Goal: Task Accomplishment & Management: Manage account settings

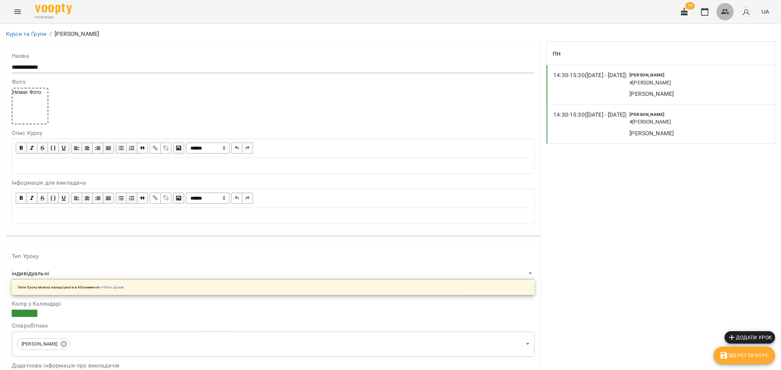
click at [730, 10] on button "button" at bounding box center [725, 12] width 18 height 18
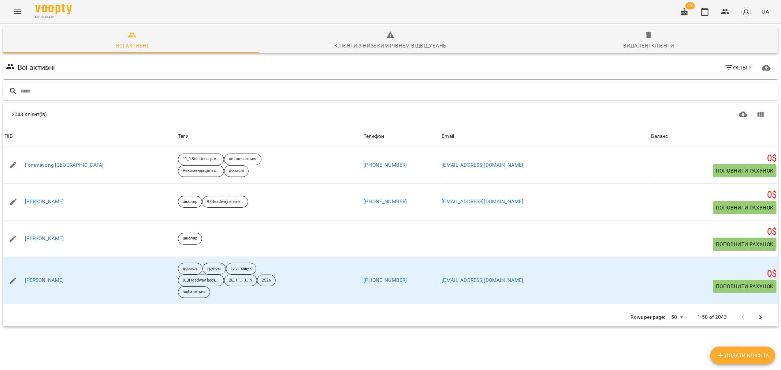
click at [52, 91] on input "text" at bounding box center [397, 91] width 754 height 12
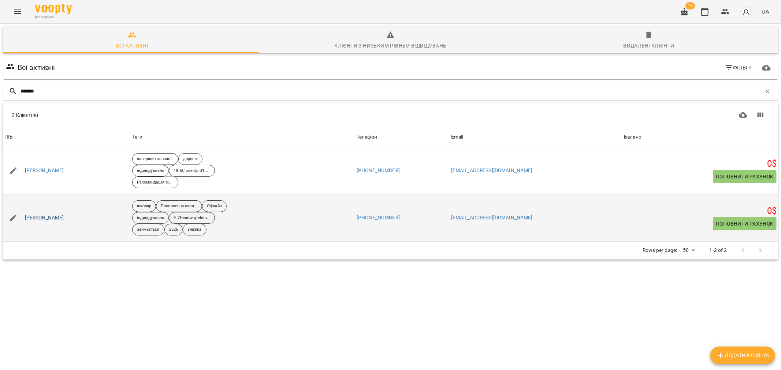
type input "*******"
click at [60, 221] on link "Вареник Олександра" at bounding box center [44, 218] width 39 height 7
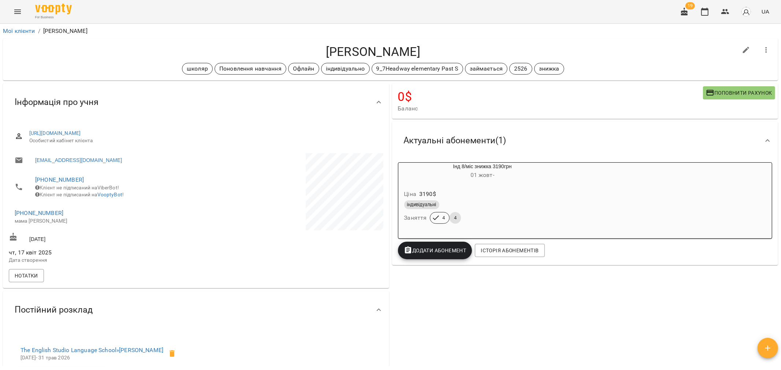
click at [158, 37] on div "Вареник Олександра школяр Поновлення навчання Офлайн індивідуально 9_7Headway e…" at bounding box center [390, 59] width 778 height 45
click at [723, 11] on icon "button" at bounding box center [725, 11] width 8 height 5
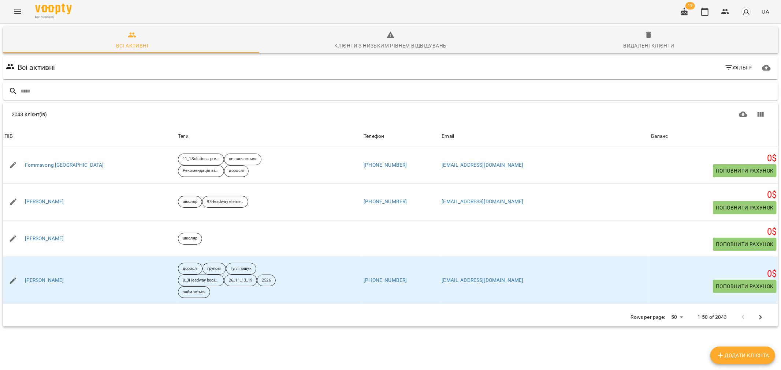
click at [55, 87] on input "text" at bounding box center [397, 91] width 754 height 12
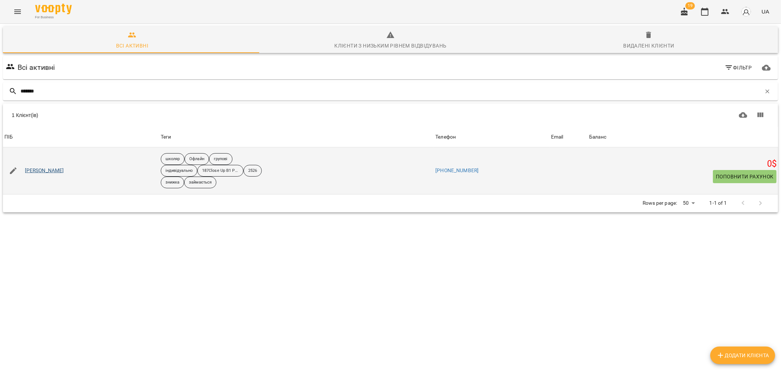
type input "*******"
click at [53, 174] on link "Лубєнцова Софія" at bounding box center [44, 170] width 39 height 7
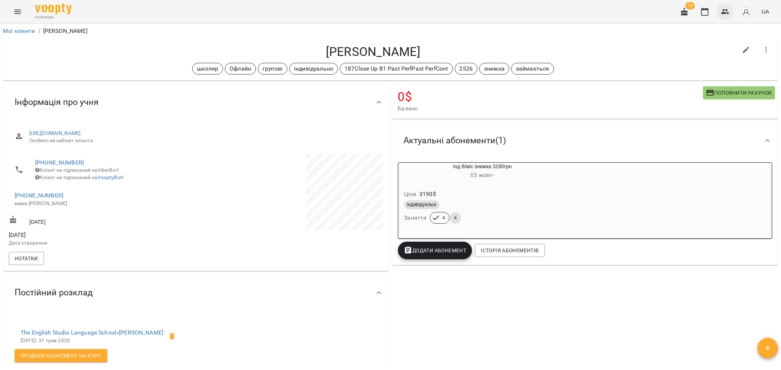
click at [724, 12] on icon "button" at bounding box center [725, 11] width 8 height 5
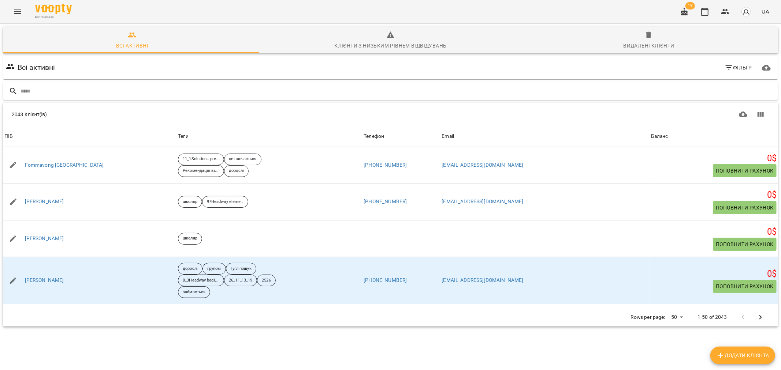
click at [60, 90] on input "text" at bounding box center [397, 91] width 754 height 12
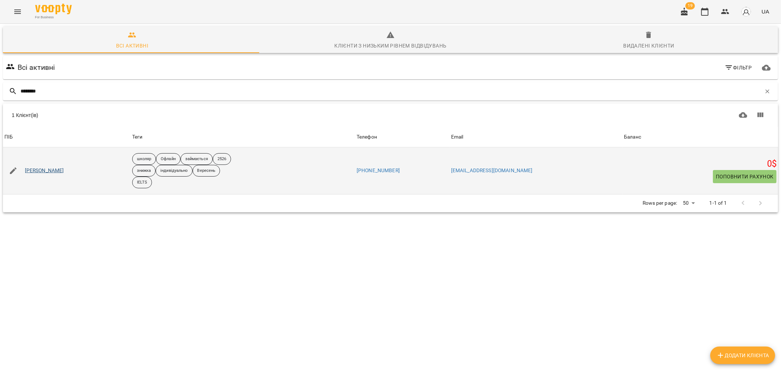
type input "********"
click at [57, 171] on link "Осипенко Альона" at bounding box center [44, 170] width 39 height 7
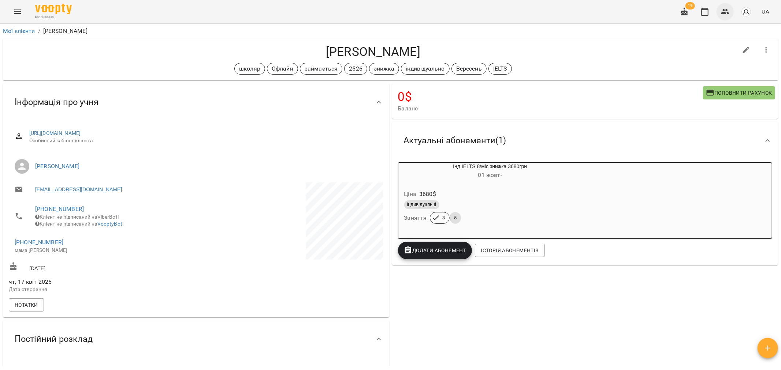
click at [726, 11] on icon "button" at bounding box center [725, 11] width 9 height 9
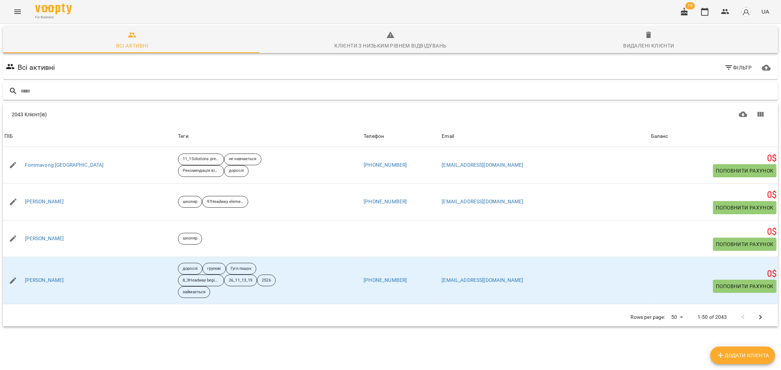
click at [52, 90] on input "text" at bounding box center [397, 91] width 754 height 12
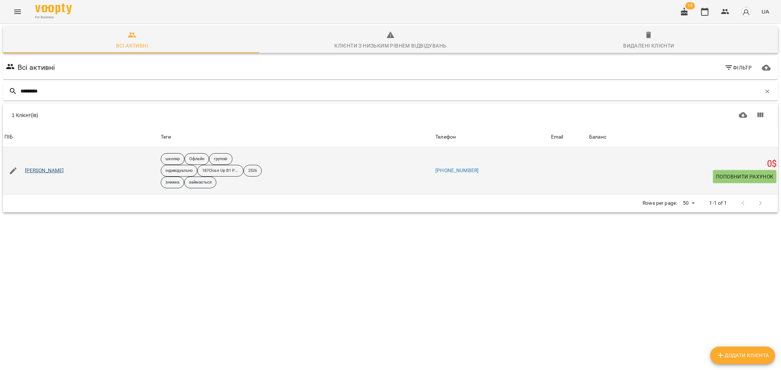
type input "*********"
click at [40, 173] on link "Лубєнцова Софія" at bounding box center [44, 170] width 39 height 7
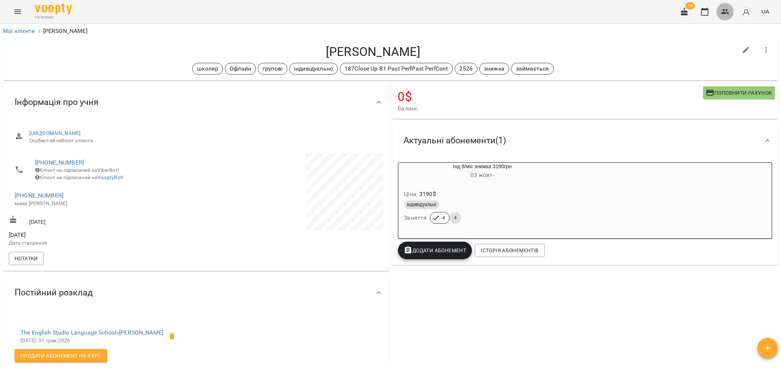
click at [726, 9] on icon "button" at bounding box center [725, 11] width 9 height 9
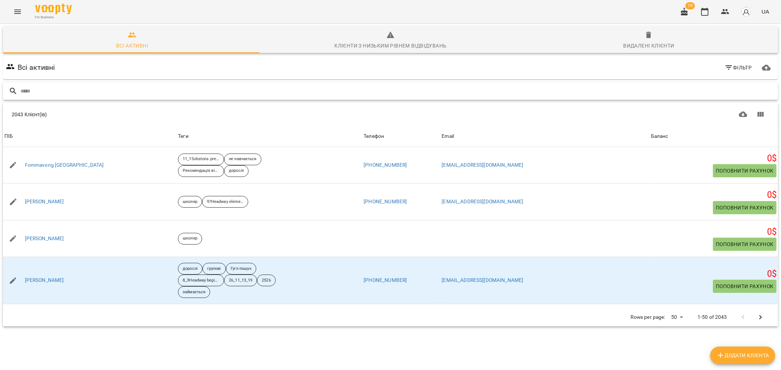
click at [68, 90] on input "text" at bounding box center [397, 91] width 754 height 12
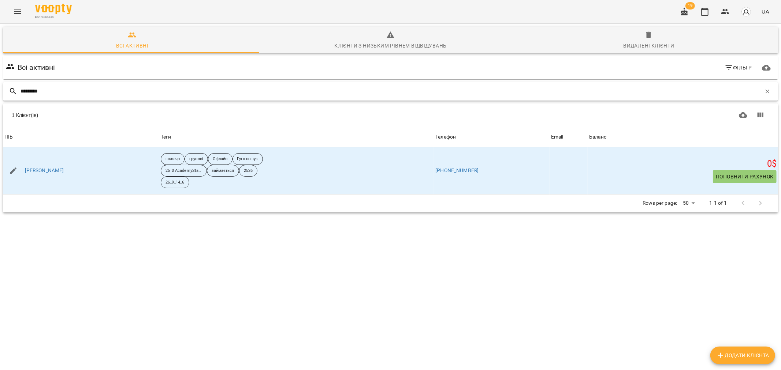
drag, startPoint x: 57, startPoint y: 90, endPoint x: 10, endPoint y: 89, distance: 47.6
click at [3, 90] on div "*********" at bounding box center [390, 91] width 775 height 18
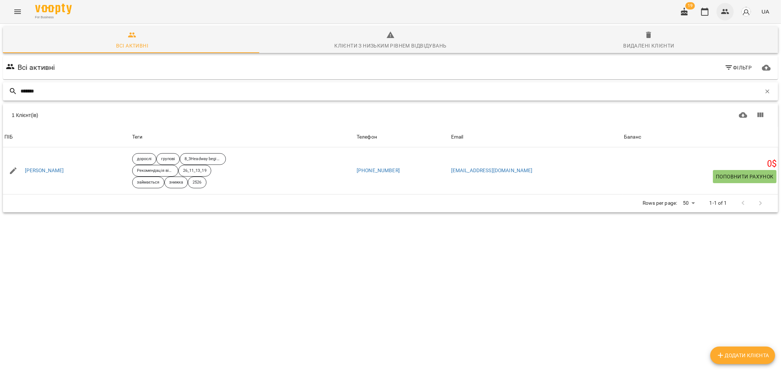
type input "*******"
click at [730, 11] on button "button" at bounding box center [725, 12] width 18 height 18
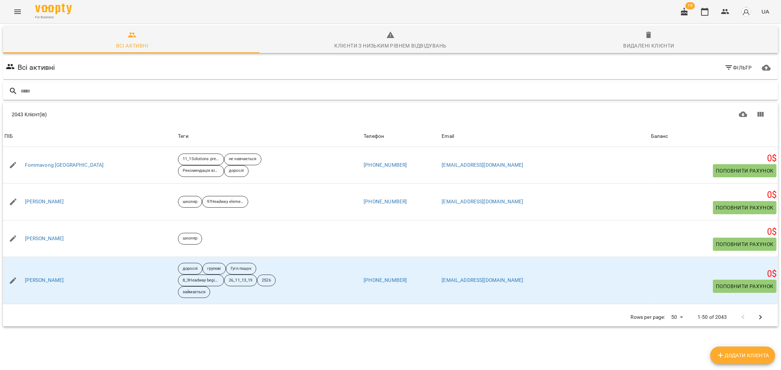
click at [43, 89] on input "text" at bounding box center [397, 91] width 754 height 12
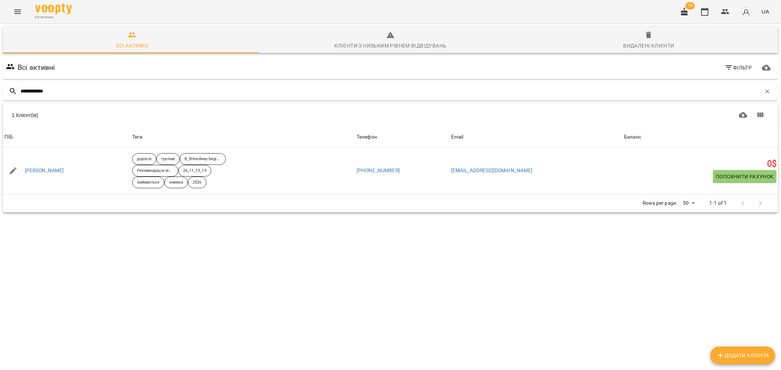
type input "**********"
drag, startPoint x: 75, startPoint y: 89, endPoint x: 0, endPoint y: 89, distance: 75.0
click at [0, 89] on div "**********" at bounding box center [391, 145] width 784 height 246
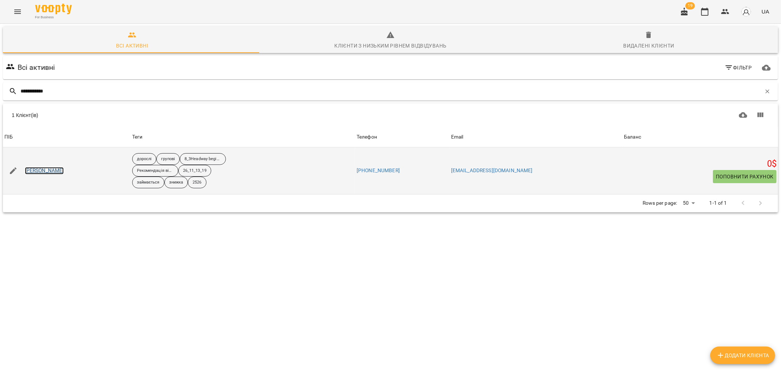
click at [61, 170] on link "Ковалевський Владислав" at bounding box center [44, 170] width 39 height 7
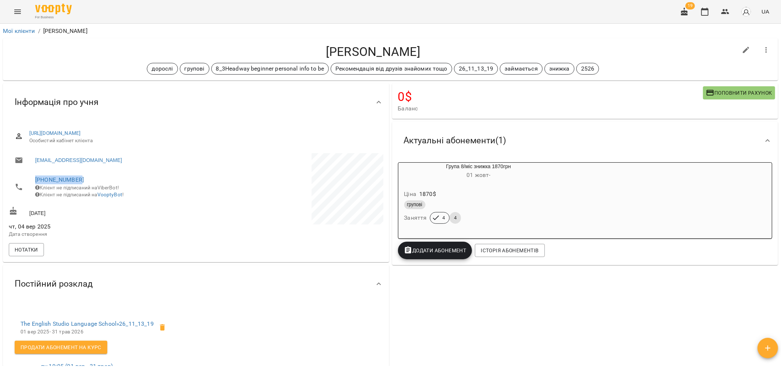
drag, startPoint x: 96, startPoint y: 175, endPoint x: 20, endPoint y: 181, distance: 76.8
click at [20, 181] on li "+380974372158 Клієнт не підписаний на ViberBot! Клієнт не підписаний на VooptyB…" at bounding box center [102, 187] width 186 height 33
copy link "+380974372158"
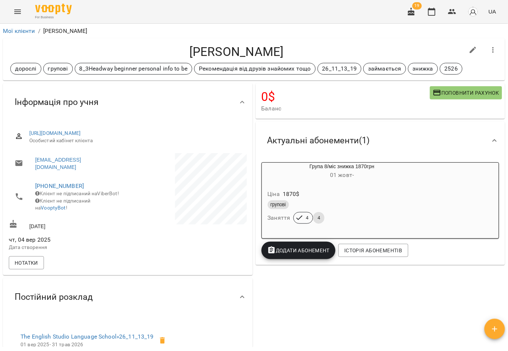
click at [321, 12] on div "For Business 19 UA" at bounding box center [254, 11] width 508 height 23
click at [353, 29] on ol "Мої клієнти / Ковалевський Владислав" at bounding box center [254, 31] width 502 height 9
click at [456, 10] on icon "button" at bounding box center [452, 11] width 9 height 9
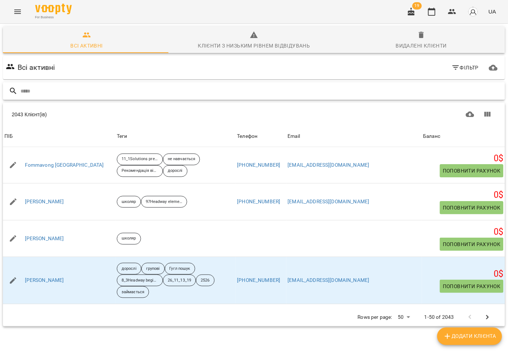
click at [67, 96] on input "text" at bounding box center [260, 91] width 481 height 12
drag, startPoint x: 45, startPoint y: 91, endPoint x: 2, endPoint y: 92, distance: 43.2
click at [4, 92] on div "**" at bounding box center [254, 91] width 502 height 18
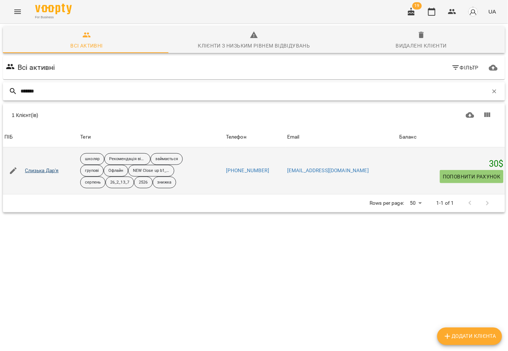
type input "*******"
click at [41, 174] on link "Слизька Дар'я" at bounding box center [42, 170] width 34 height 7
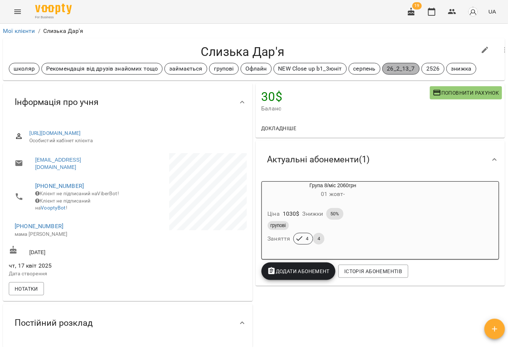
click at [398, 70] on p "26_2_13_7" at bounding box center [401, 68] width 28 height 9
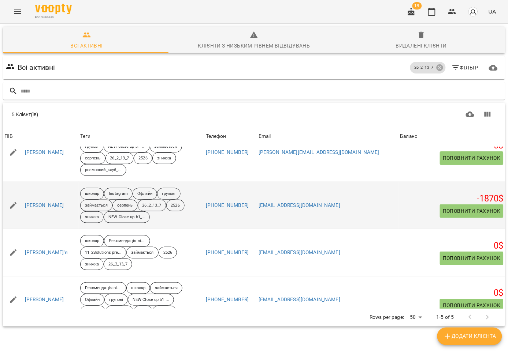
scroll to position [4, 0]
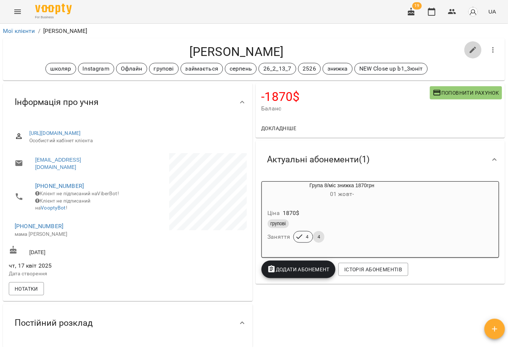
click at [469, 50] on icon "button" at bounding box center [473, 50] width 9 height 9
select select "**"
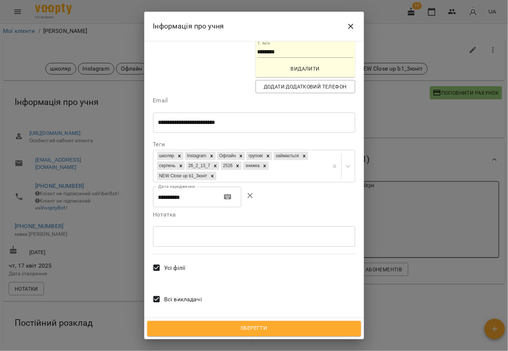
scroll to position [177, 0]
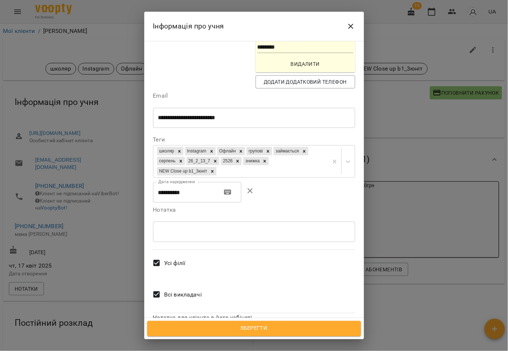
click at [179, 291] on span "Всі викладачі" at bounding box center [183, 295] width 38 height 9
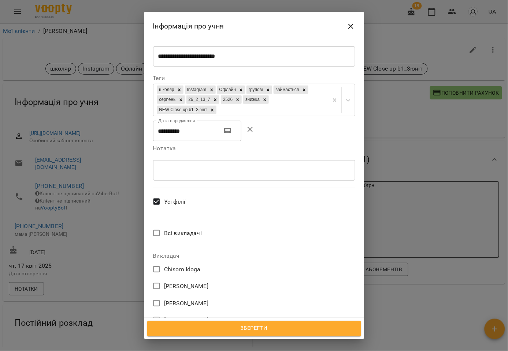
scroll to position [258, 0]
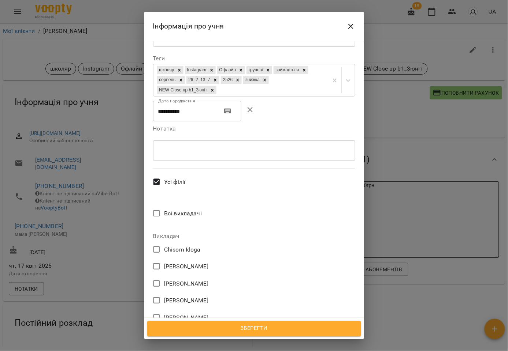
click at [196, 296] on span "[PERSON_NAME]" at bounding box center [186, 300] width 44 height 9
click at [246, 327] on span "Зберегти" at bounding box center [254, 329] width 198 height 10
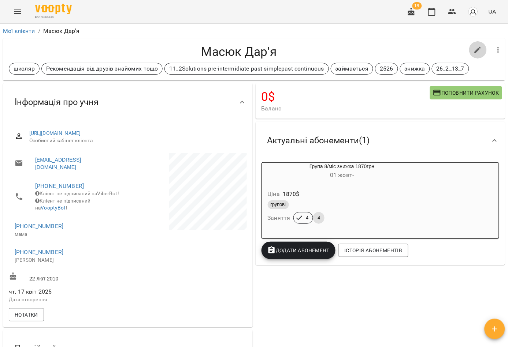
click at [480, 51] on icon "button" at bounding box center [477, 50] width 9 height 9
select select "**"
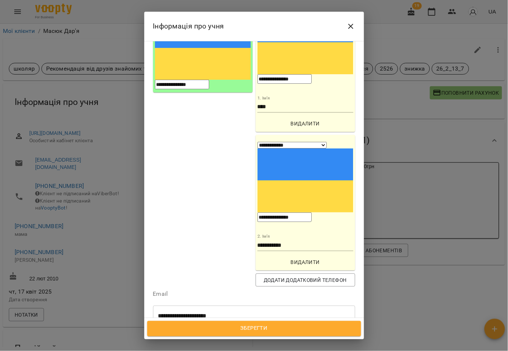
scroll to position [122, 0]
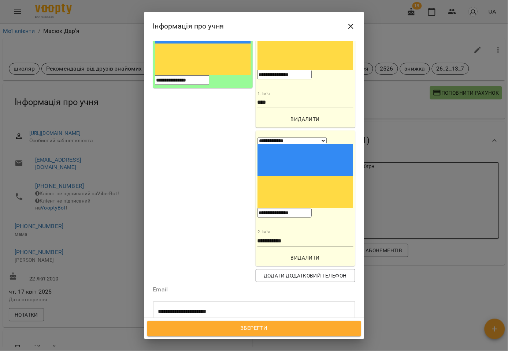
click at [280, 351] on icon at bounding box center [277, 355] width 5 height 5
click at [302, 340] on div "школяр Рекомендація від друзів знайомих тощо займається 2526 знижка 26_2_13_7" at bounding box center [240, 351] width 175 height 22
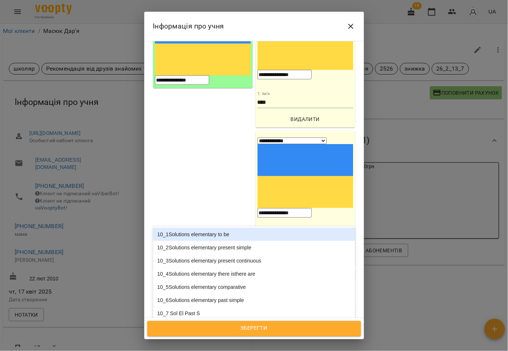
paste input "**********"
type input "**********"
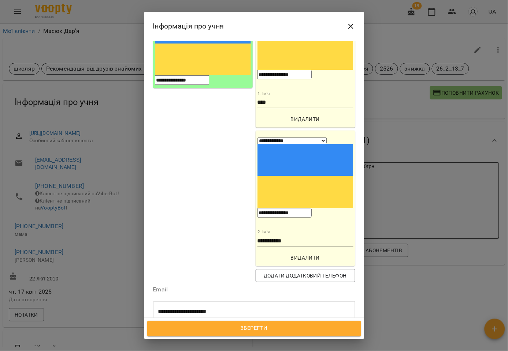
click at [212, 322] on div "NEW Close up b1_3юніт" at bounding box center [254, 328] width 202 height 13
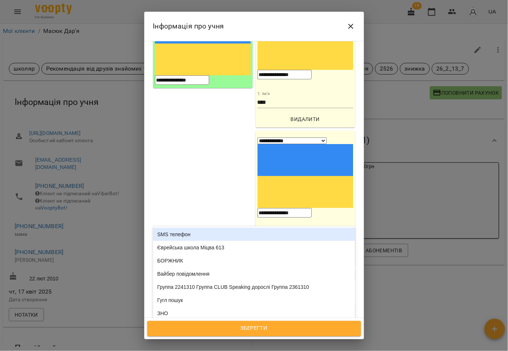
type input "**"
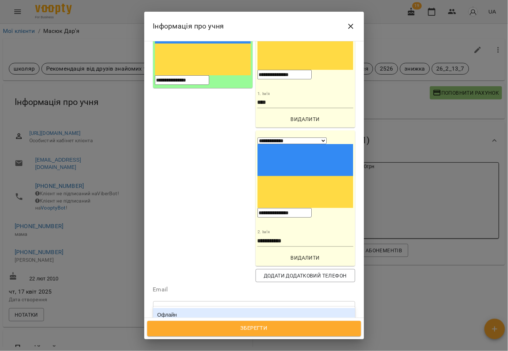
click at [218, 309] on div "Офлайн" at bounding box center [254, 315] width 202 height 13
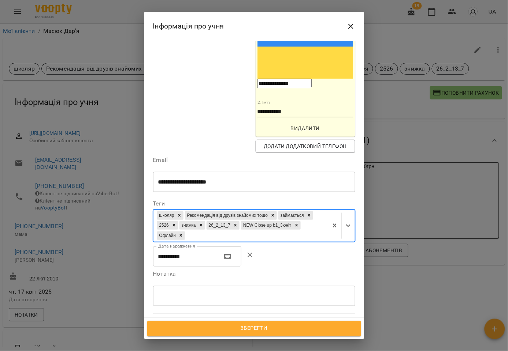
scroll to position [253, 0]
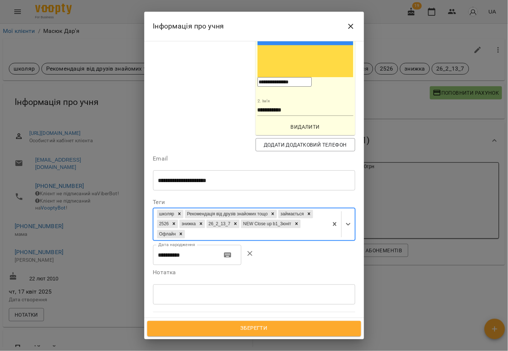
click at [187, 351] on span "Всі викладачі" at bounding box center [183, 358] width 38 height 9
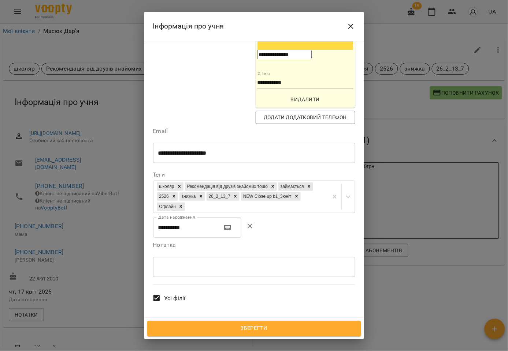
scroll to position [294, 0]
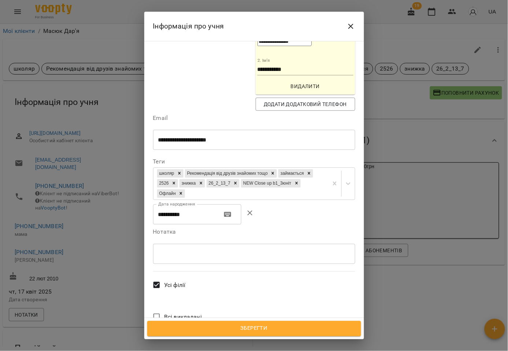
click at [249, 328] on span "Зберегти" at bounding box center [254, 329] width 198 height 10
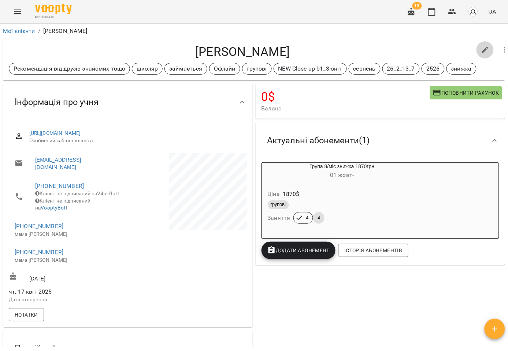
click at [481, 50] on icon "button" at bounding box center [485, 50] width 9 height 9
select select "**"
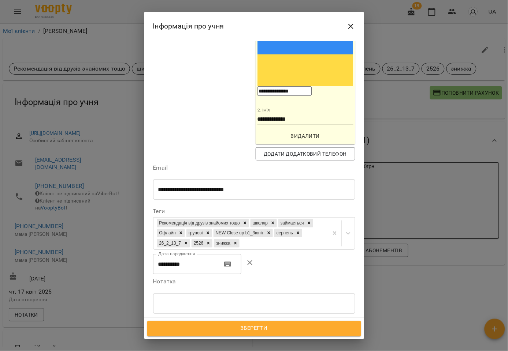
scroll to position [264, 0]
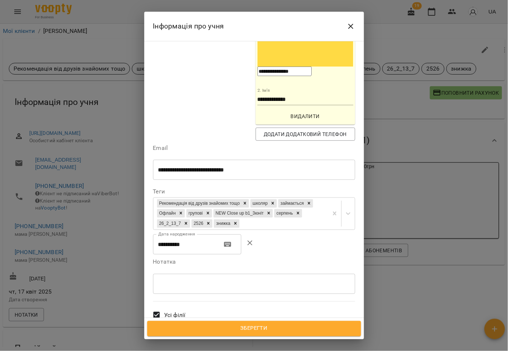
click at [187, 334] on label "Всі викладачі" at bounding box center [175, 347] width 53 height 27
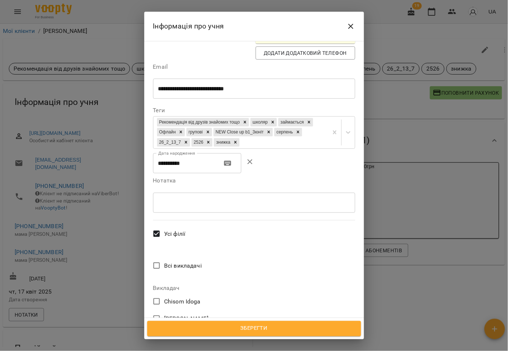
click at [191, 349] on span "[PERSON_NAME]" at bounding box center [186, 353] width 44 height 9
click at [255, 328] on span "Зберегти" at bounding box center [254, 329] width 198 height 10
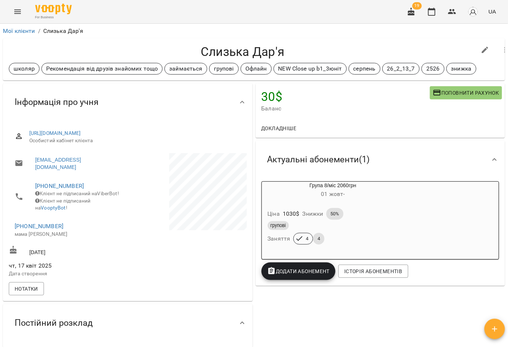
click at [483, 48] on icon "button" at bounding box center [485, 50] width 9 height 9
select select "**"
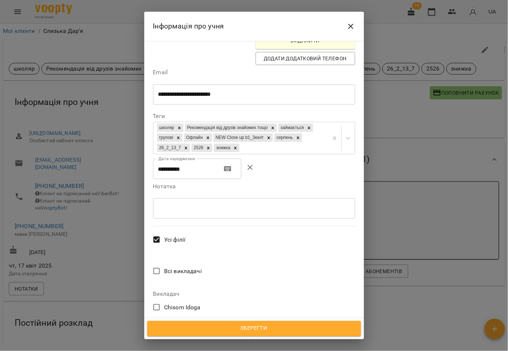
scroll to position [244, 0]
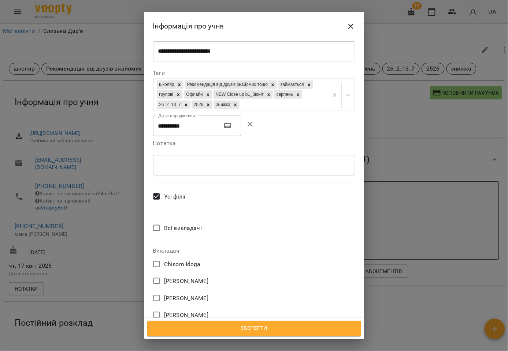
click at [189, 311] on span "[PERSON_NAME]" at bounding box center [186, 315] width 44 height 9
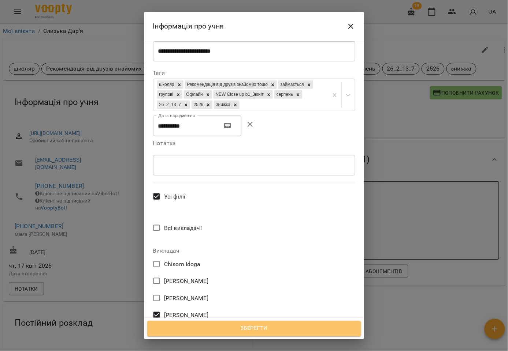
click at [250, 328] on span "Зберегти" at bounding box center [254, 329] width 198 height 10
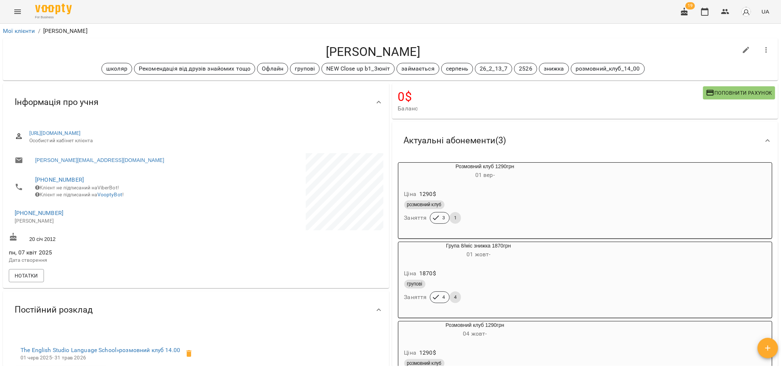
click at [507, 46] on icon "button" at bounding box center [746, 50] width 9 height 9
select select "**"
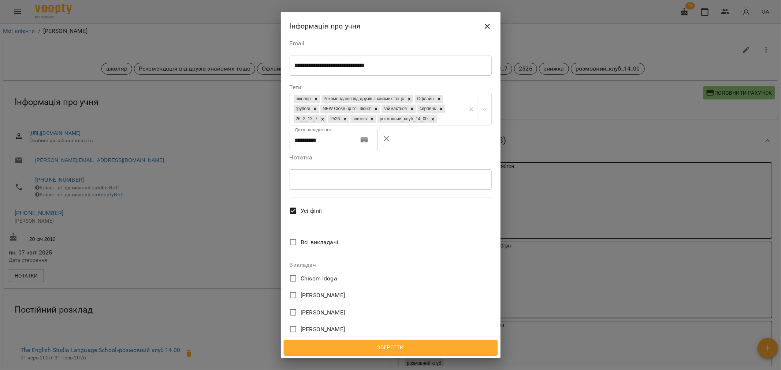
scroll to position [244, 0]
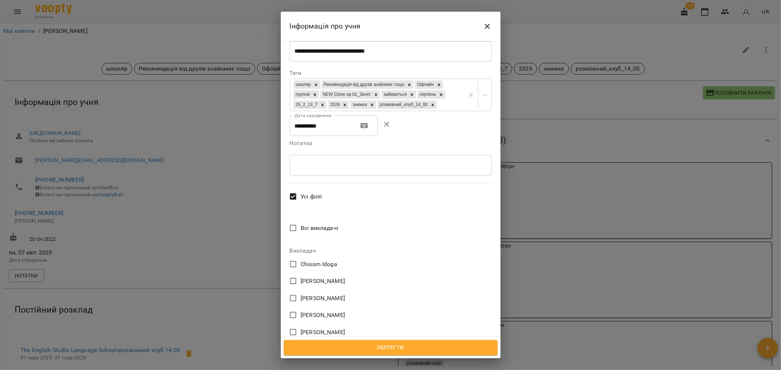
click at [336, 311] on span "Ірина Анайманович" at bounding box center [323, 315] width 44 height 9
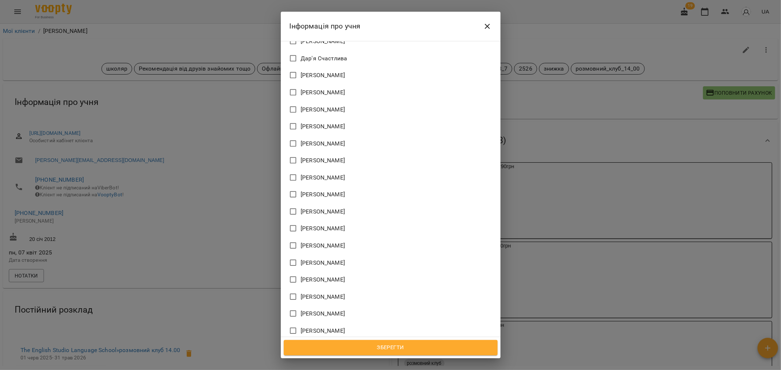
scroll to position [650, 0]
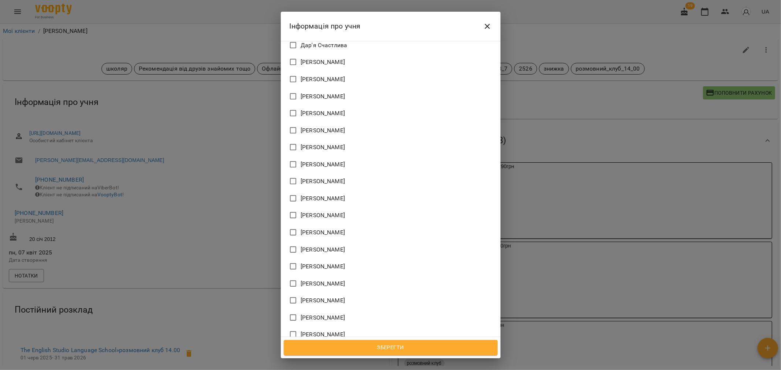
click at [337, 280] on span "Юля Миколюк" at bounding box center [323, 284] width 44 height 9
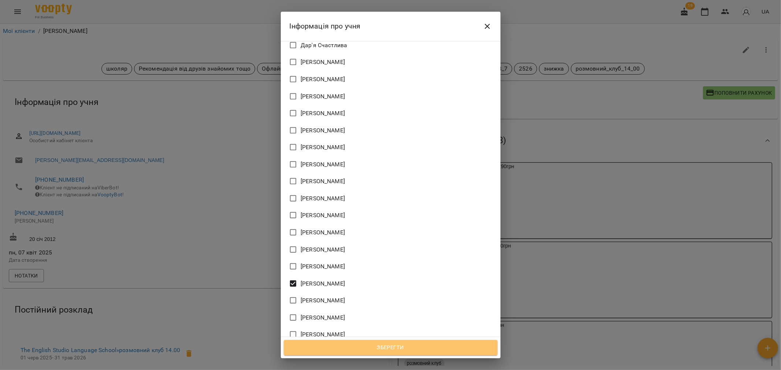
click at [394, 346] on span "Зберегти" at bounding box center [391, 348] width 198 height 10
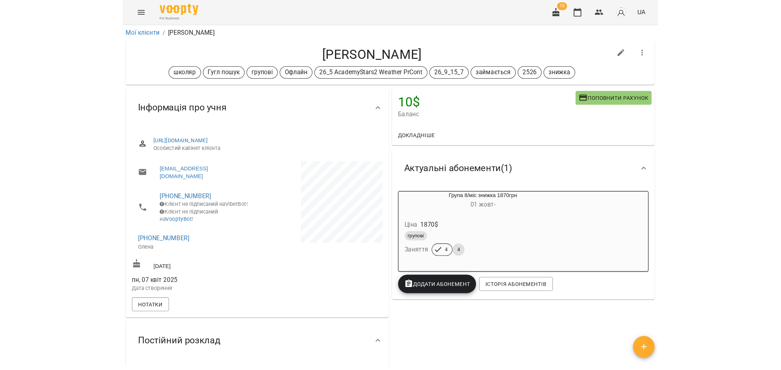
scroll to position [81, 0]
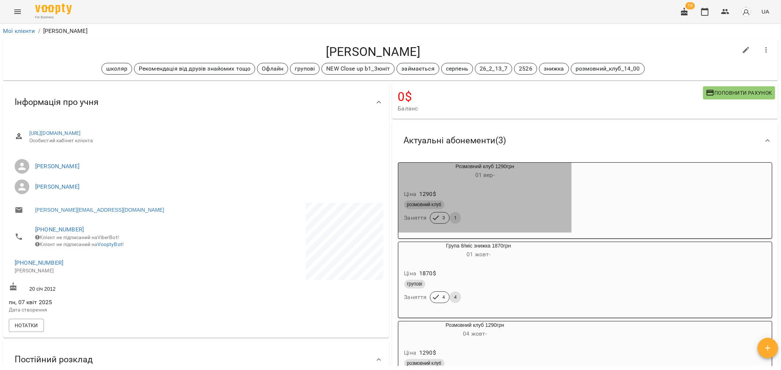
click at [518, 198] on div "Ціна 1290 $" at bounding box center [485, 194] width 165 height 13
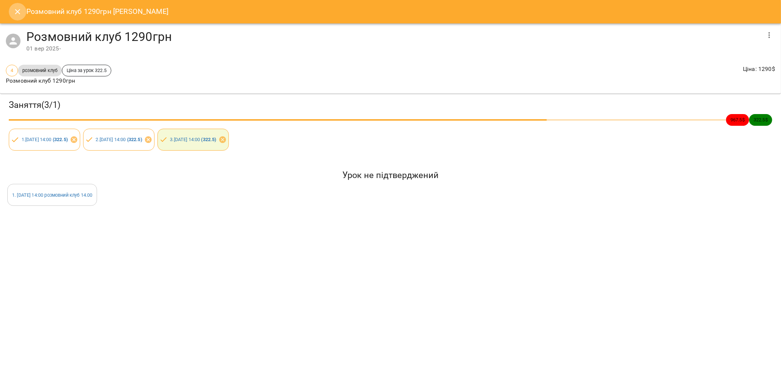
click at [16, 13] on icon "Close" at bounding box center [17, 11] width 5 height 5
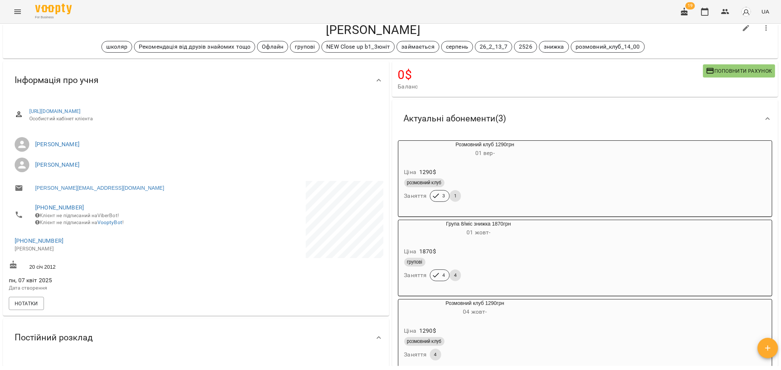
scroll to position [41, 0]
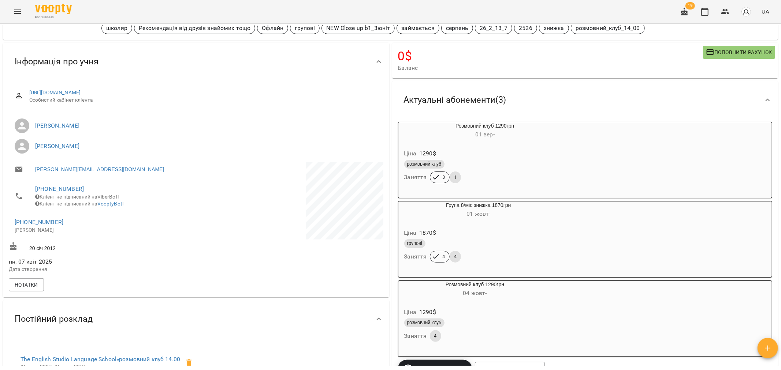
click at [529, 299] on h6 "04 жовт -" at bounding box center [474, 293] width 153 height 10
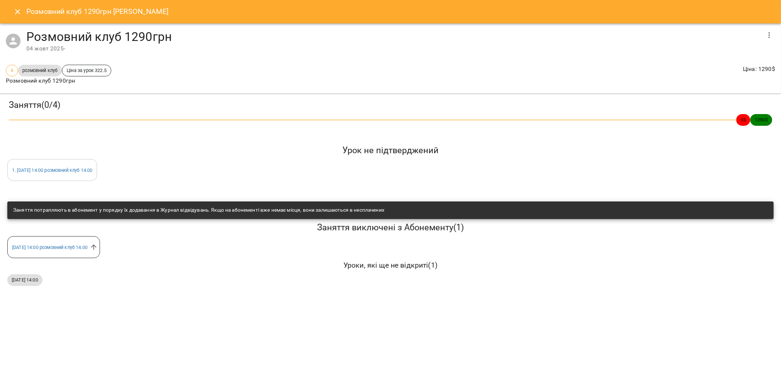
click at [18, 9] on icon "Close" at bounding box center [17, 11] width 9 height 9
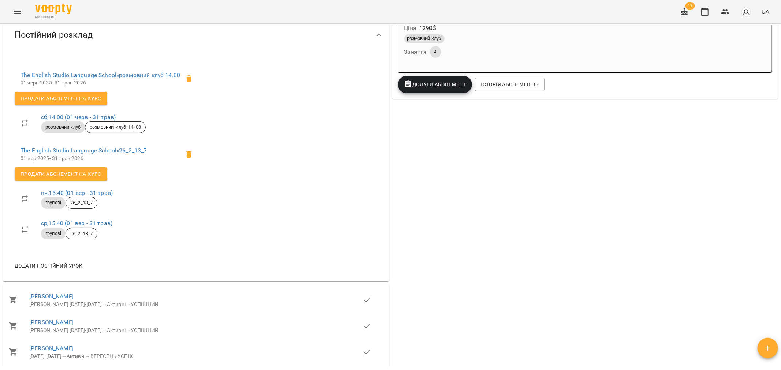
scroll to position [203, 0]
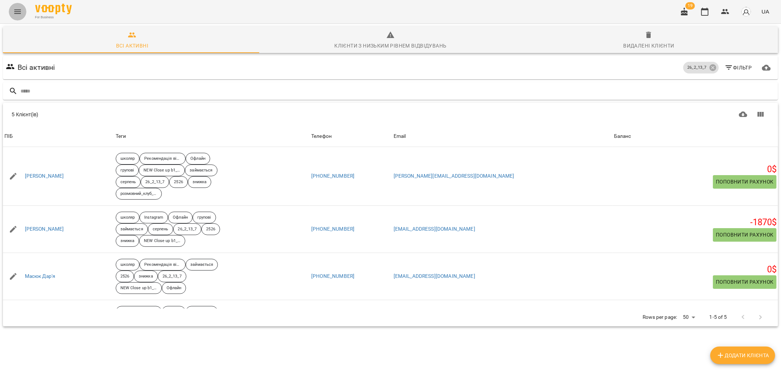
click at [17, 12] on icon "Menu" at bounding box center [17, 12] width 7 height 4
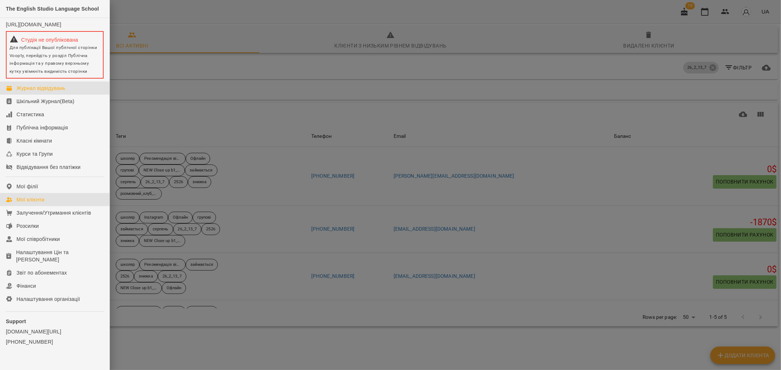
click at [38, 95] on link "Журнал відвідувань" at bounding box center [54, 88] width 109 height 13
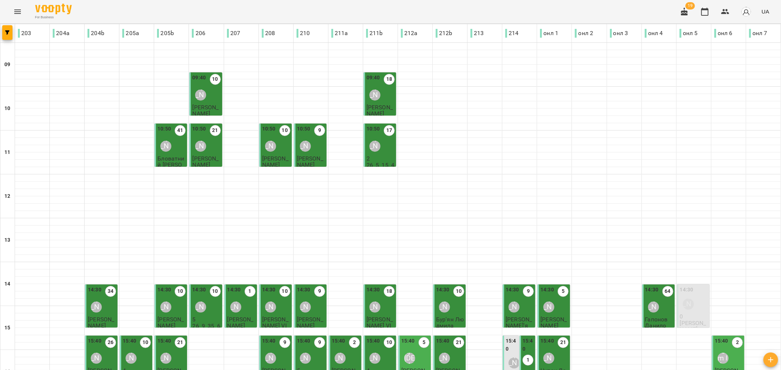
scroll to position [163, 0]
type input "**********"
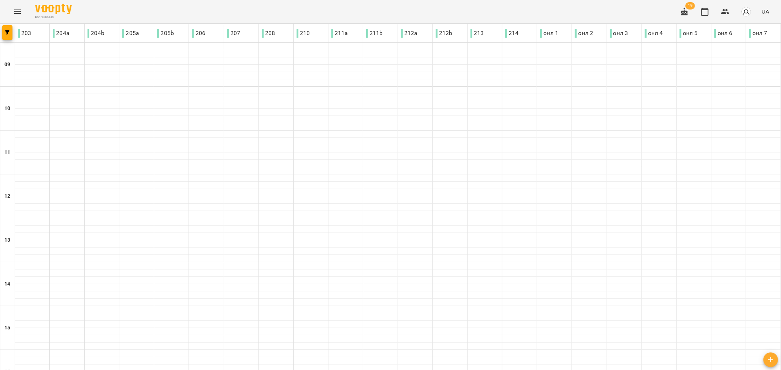
type input "**********"
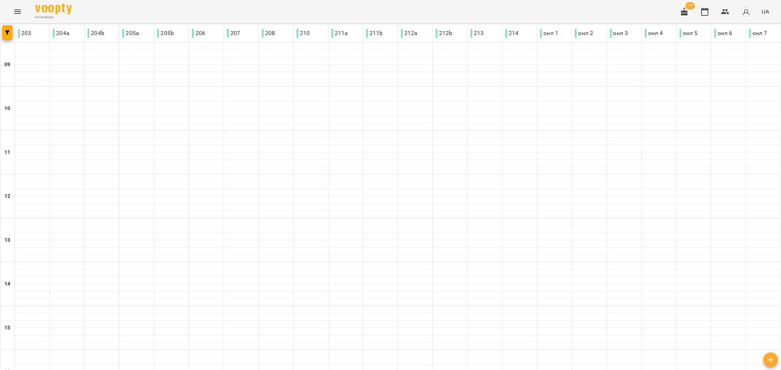
type input "**********"
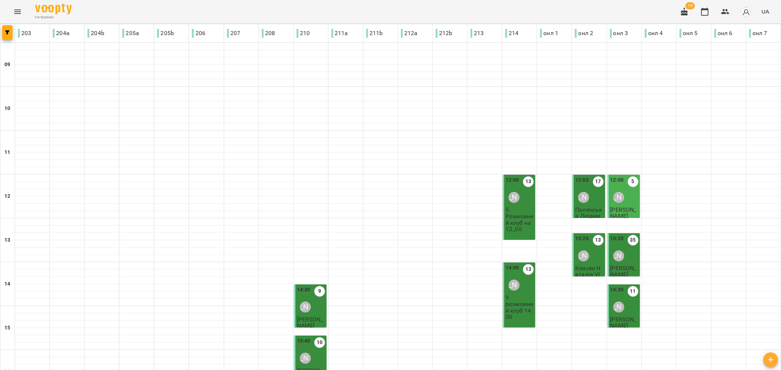
scroll to position [122, 0]
click at [516, 301] on p "розмовний клуб 14.00" at bounding box center [520, 310] width 28 height 19
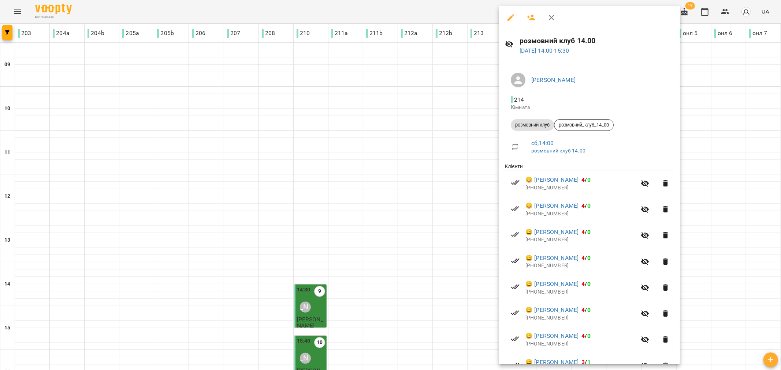
click at [507, 16] on icon "button" at bounding box center [510, 17] width 9 height 9
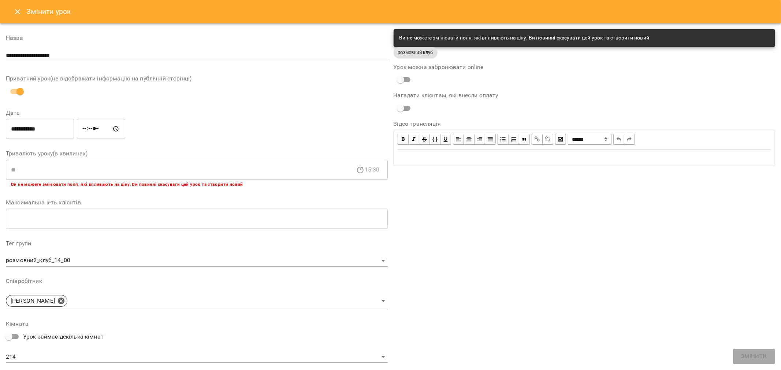
click at [17, 9] on icon "Close" at bounding box center [17, 11] width 9 height 9
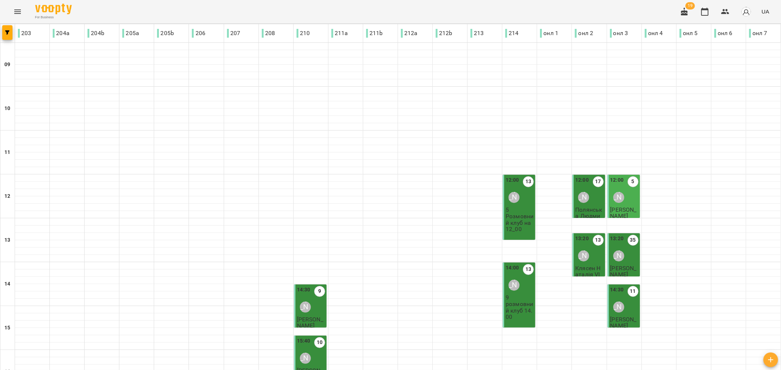
type input "**********"
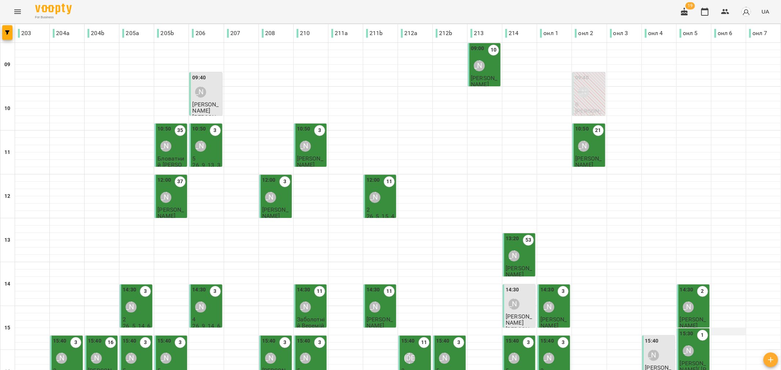
scroll to position [81, 0]
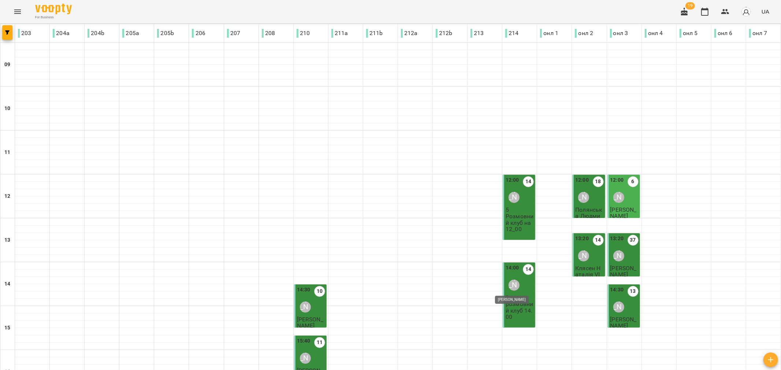
click at [513, 284] on div "[PERSON_NAME]" at bounding box center [513, 285] width 11 height 11
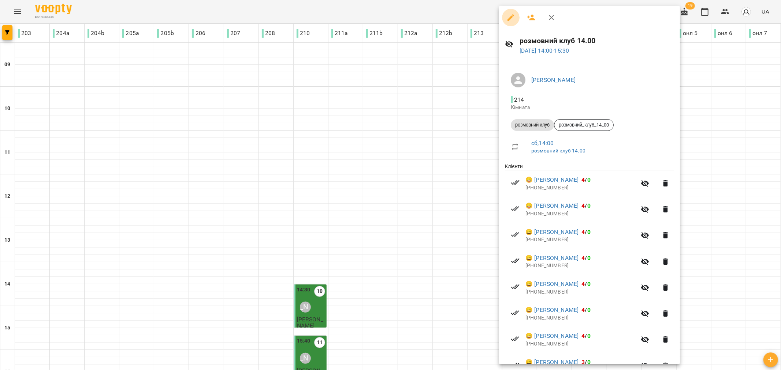
click at [512, 16] on icon "button" at bounding box center [510, 17] width 7 height 7
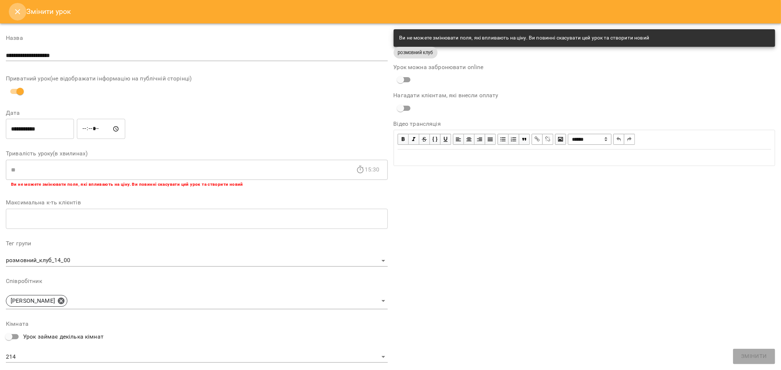
click at [19, 8] on icon "Close" at bounding box center [17, 11] width 9 height 9
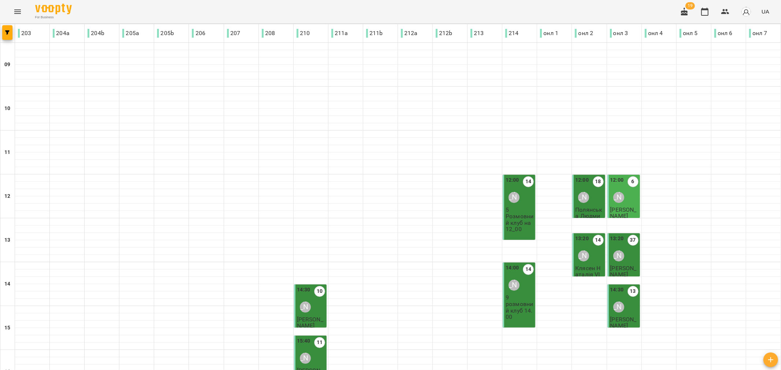
type input "**********"
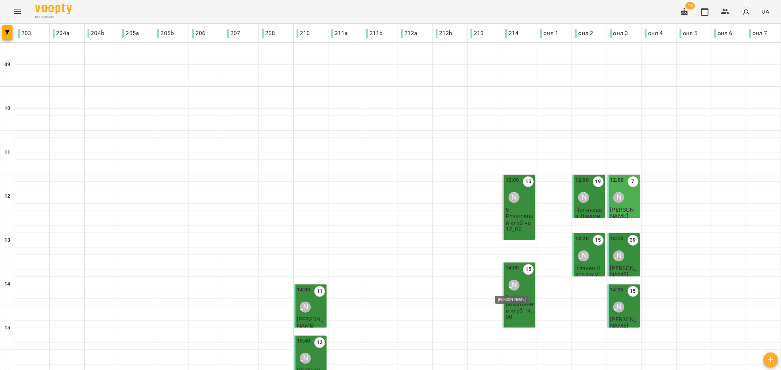
click at [511, 287] on div "[PERSON_NAME]" at bounding box center [513, 285] width 11 height 11
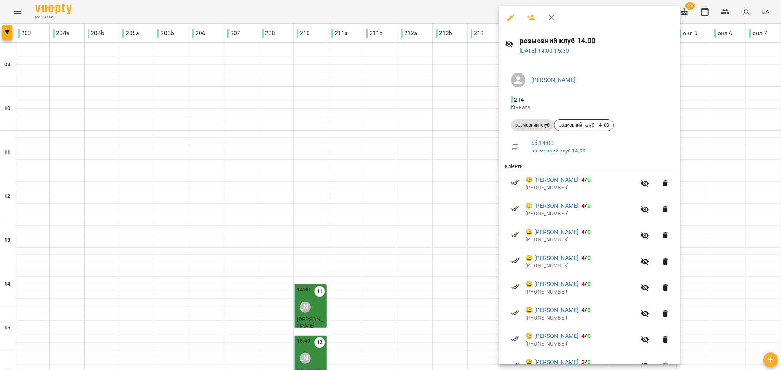
click at [510, 19] on icon "button" at bounding box center [510, 17] width 7 height 7
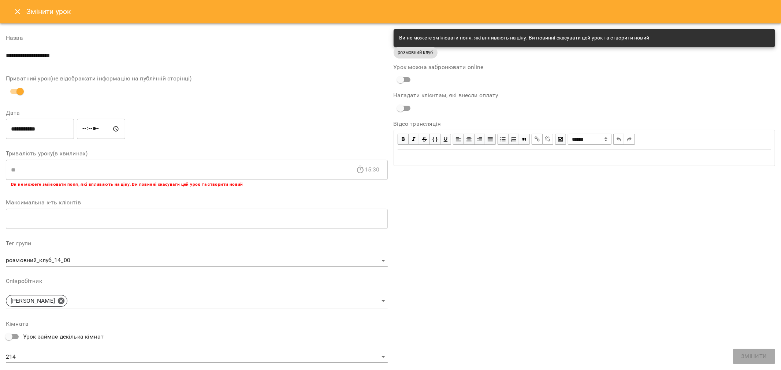
click at [19, 11] on icon "Close" at bounding box center [17, 11] width 9 height 9
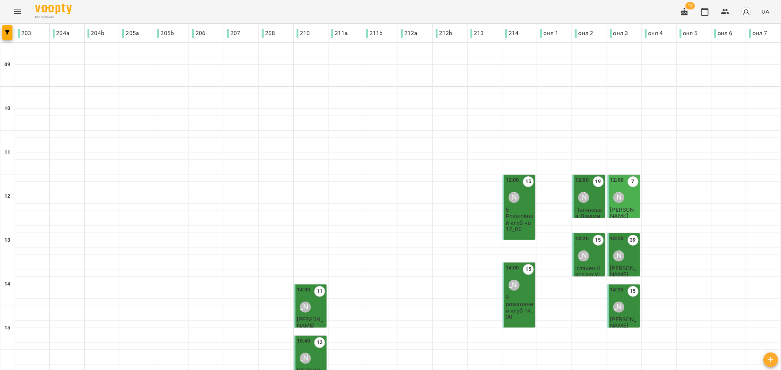
type input "**********"
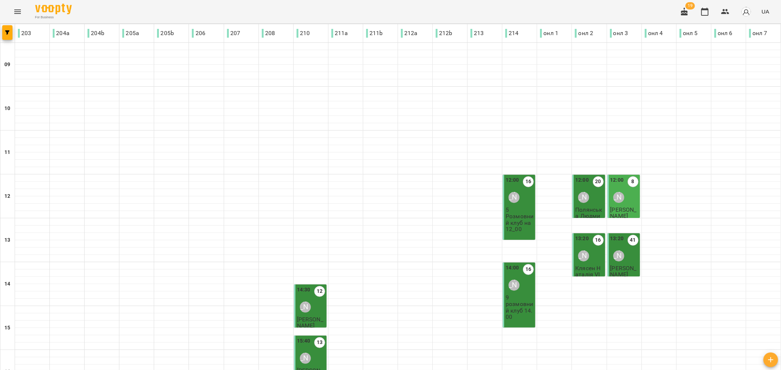
click at [508, 282] on div "[PERSON_NAME]" at bounding box center [513, 285] width 11 height 11
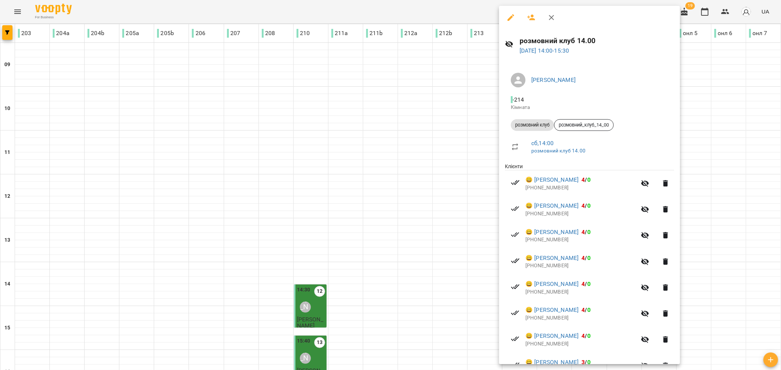
drag, startPoint x: 507, startPoint y: 20, endPoint x: 511, endPoint y: 20, distance: 3.7
click at [508, 20] on icon "button" at bounding box center [510, 17] width 7 height 7
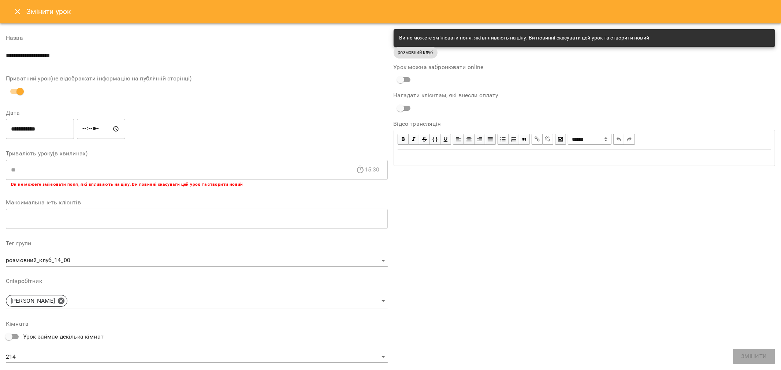
click at [17, 12] on icon "Close" at bounding box center [17, 11] width 5 height 5
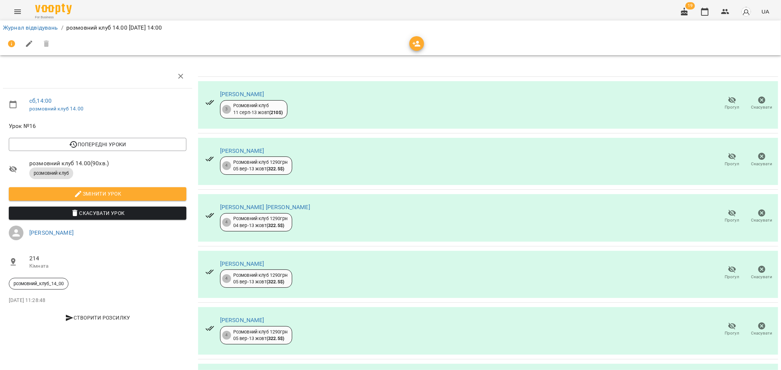
click at [728, 103] on icon "button" at bounding box center [732, 100] width 9 height 9
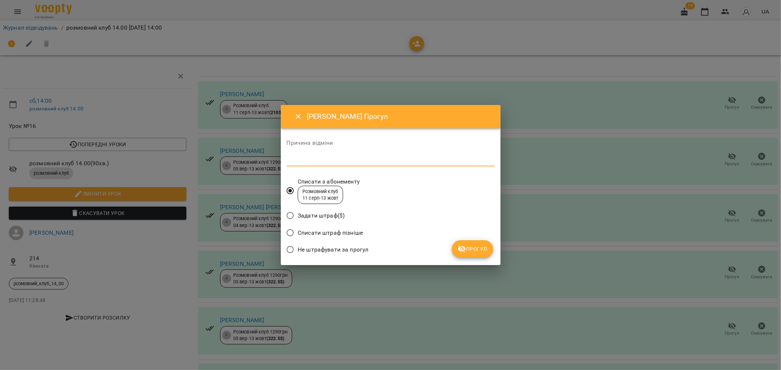
click at [303, 162] on textarea at bounding box center [391, 160] width 208 height 7
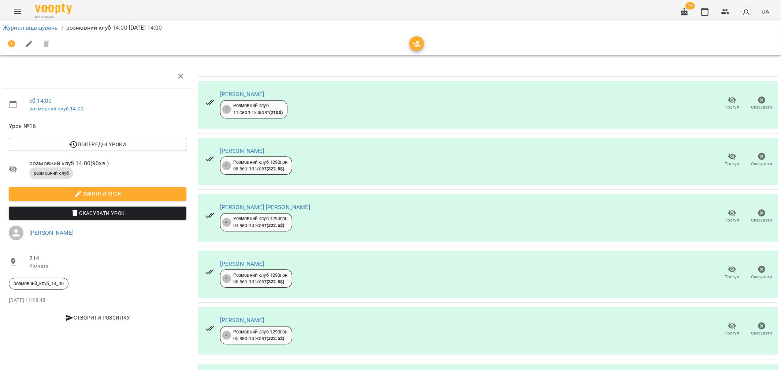
click at [758, 99] on icon "button" at bounding box center [761, 100] width 7 height 7
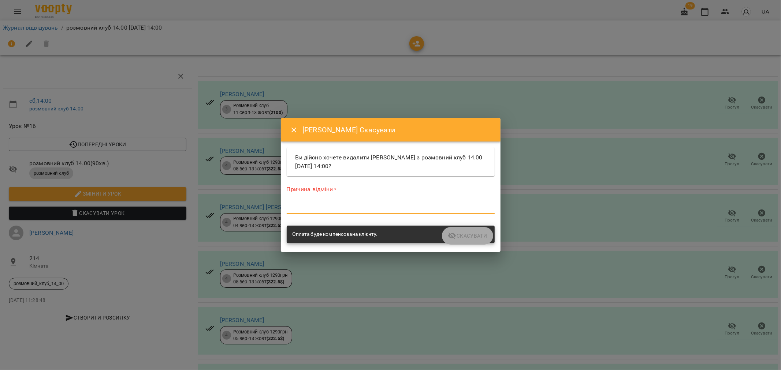
click at [321, 205] on textarea at bounding box center [391, 208] width 208 height 7
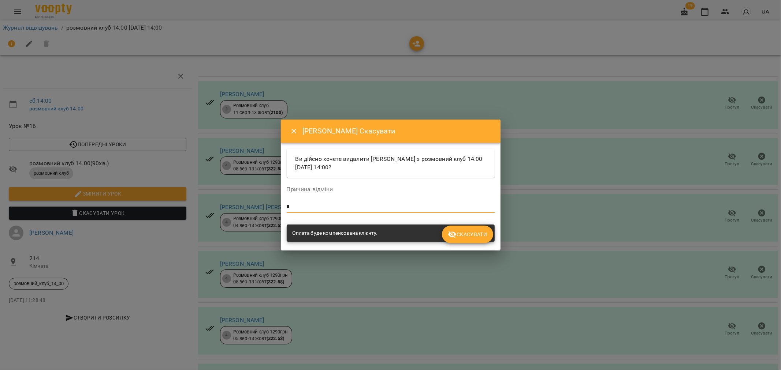
type textarea "*"
click at [476, 235] on span "Скасувати" at bounding box center [467, 234] width 39 height 9
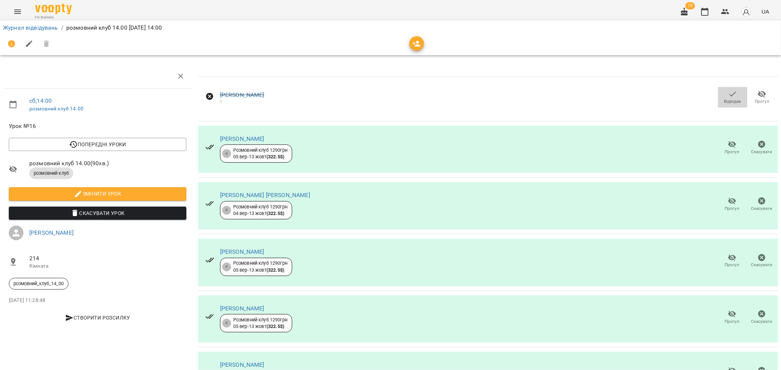
click at [733, 97] on span "Відвідав" at bounding box center [732, 97] width 20 height 15
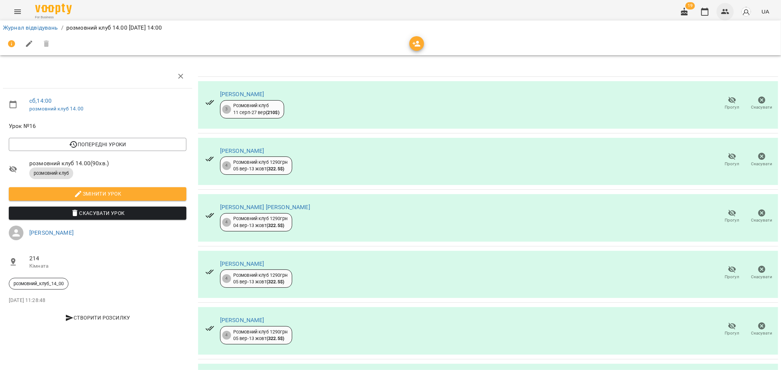
click at [728, 13] on icon "button" at bounding box center [725, 11] width 8 height 5
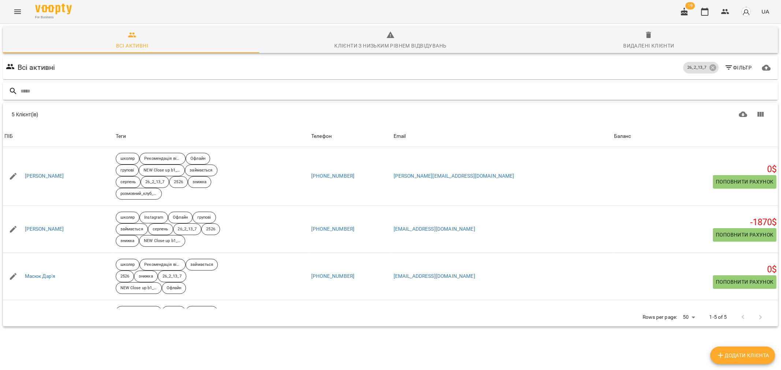
click at [65, 92] on input "text" at bounding box center [397, 91] width 754 height 12
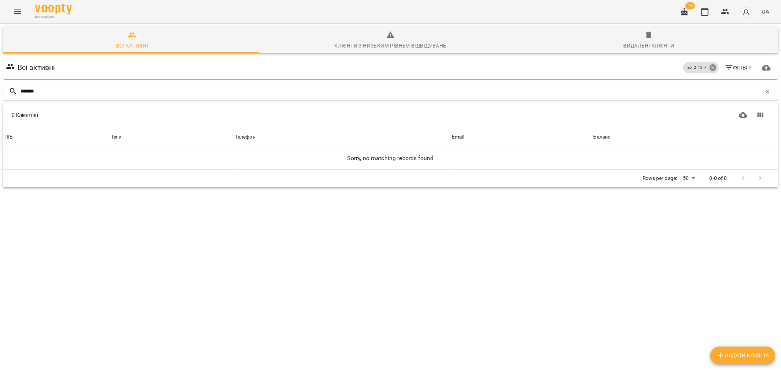
type input "*******"
click at [709, 66] on icon at bounding box center [713, 68] width 8 height 8
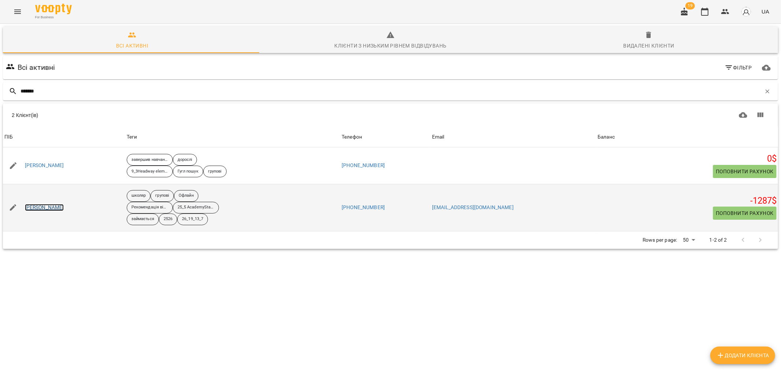
click at [37, 207] on link "Капітун Каріна" at bounding box center [44, 207] width 39 height 7
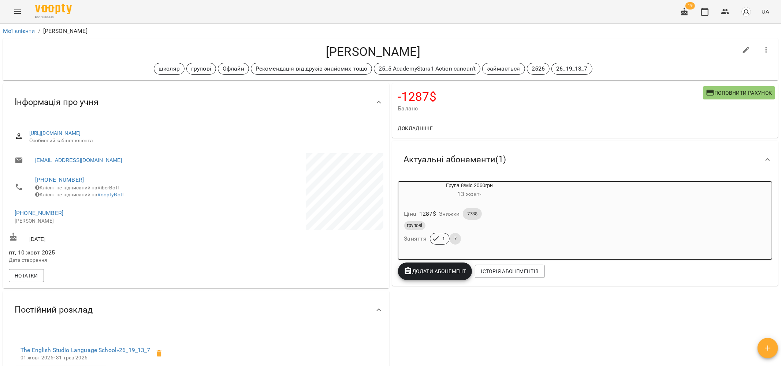
click at [726, 89] on span "Поповнити рахунок" at bounding box center [739, 93] width 66 height 9
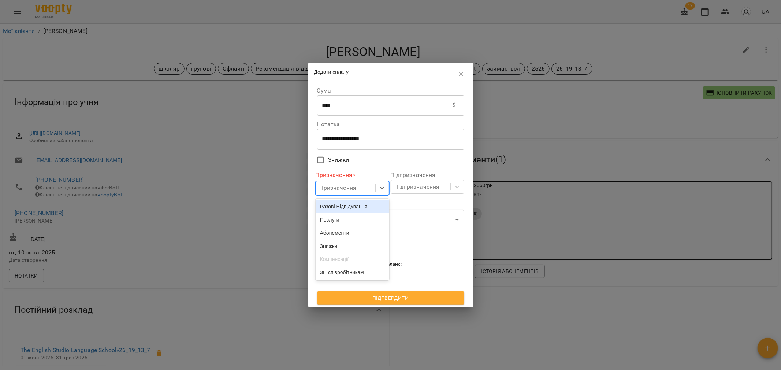
click at [370, 189] on div "Призначення" at bounding box center [345, 189] width 59 height 14
click at [344, 236] on div "Абонементи" at bounding box center [353, 233] width 74 height 13
click at [414, 187] on div "Підпризначення" at bounding box center [417, 187] width 45 height 9
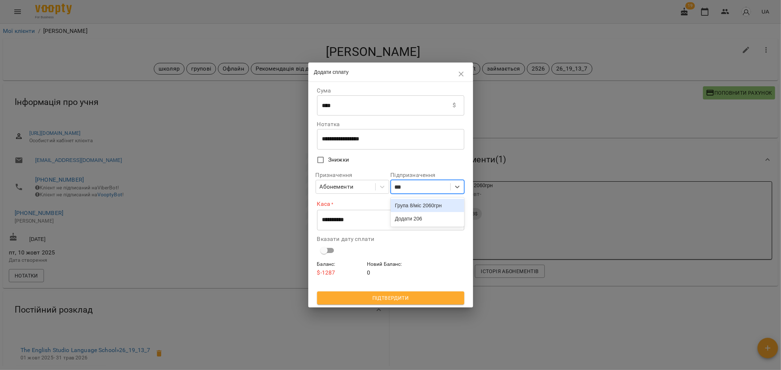
type input "****"
click at [421, 206] on div "Група 8/міс 2060грн" at bounding box center [428, 205] width 74 height 13
click at [357, 220] on select "**********" at bounding box center [390, 220] width 147 height 20
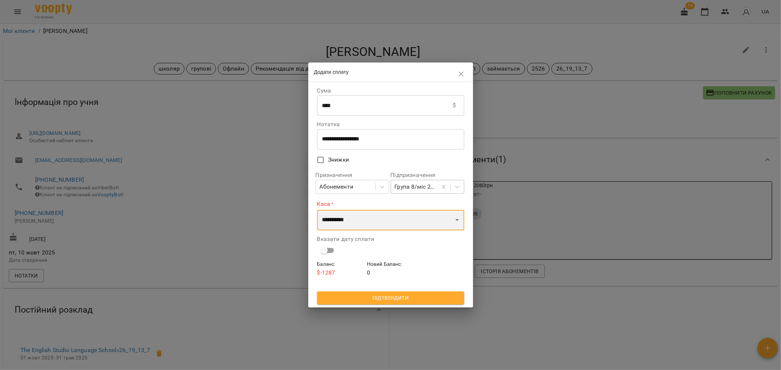
select select "******"
click at [317, 210] on select "**********" at bounding box center [390, 220] width 147 height 20
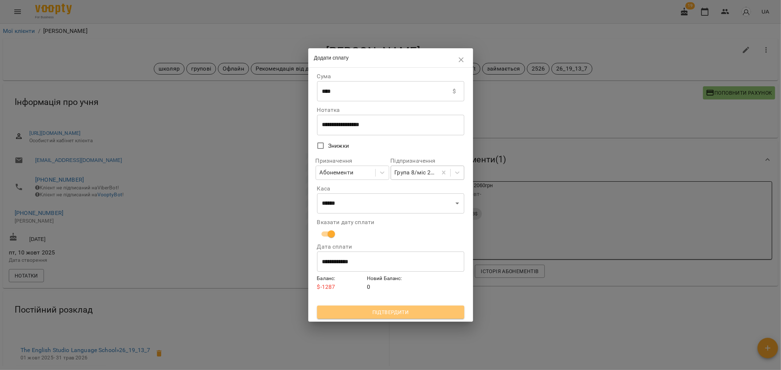
click at [389, 310] on span "Підтвердити" at bounding box center [390, 312] width 135 height 9
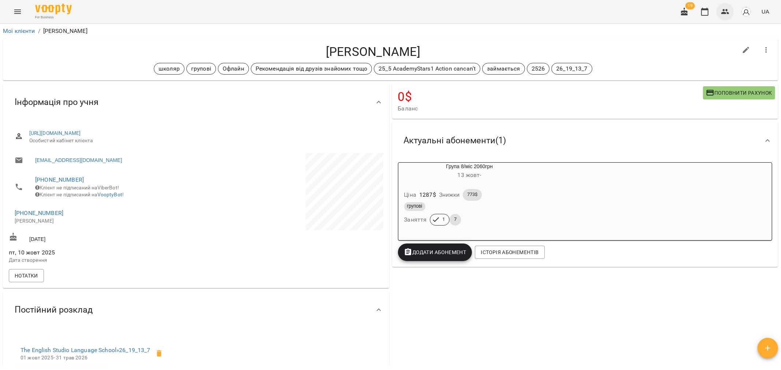
click at [722, 16] on button "button" at bounding box center [725, 12] width 18 height 18
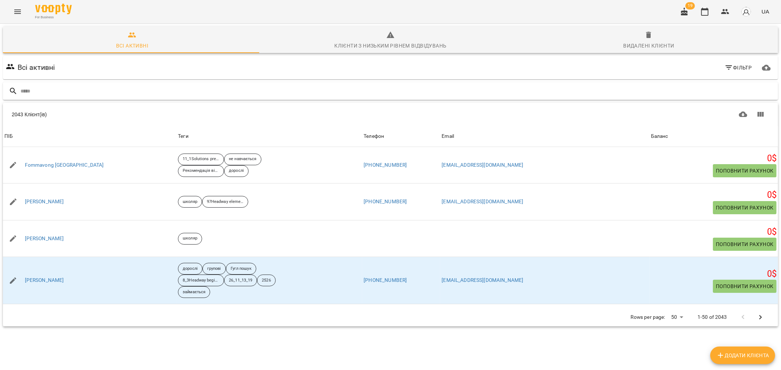
click at [44, 92] on input "text" at bounding box center [397, 91] width 754 height 12
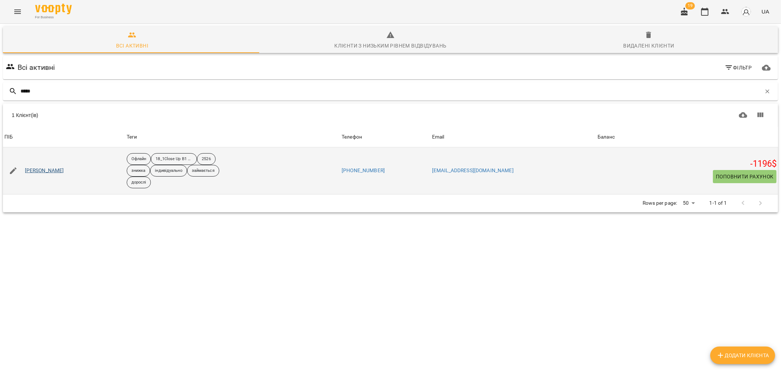
type input "*****"
click at [41, 170] on link "Бедян Діана" at bounding box center [44, 170] width 39 height 7
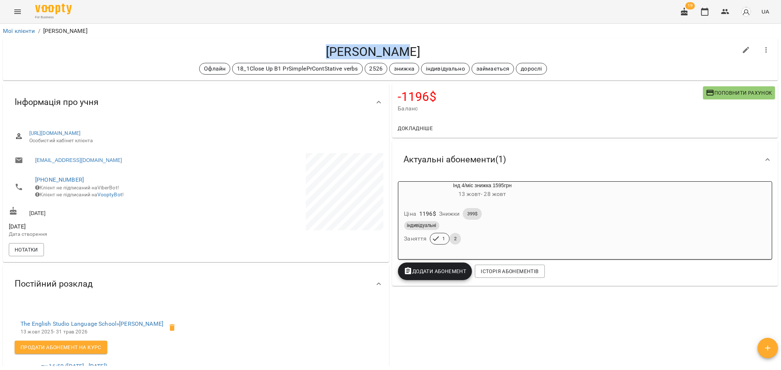
drag, startPoint x: 416, startPoint y: 52, endPoint x: 328, endPoint y: 53, distance: 87.9
click at [328, 53] on h4 "Бедян Діана" at bounding box center [373, 51] width 728 height 15
copy h4 "Бедян Діана"
click at [106, 43] on div "Бедян Діана Офлайн 18_1Close Up B1 PrSimplePrContStative verbs 2526 знижка інди…" at bounding box center [390, 59] width 775 height 42
click at [723, 10] on icon "button" at bounding box center [725, 11] width 9 height 9
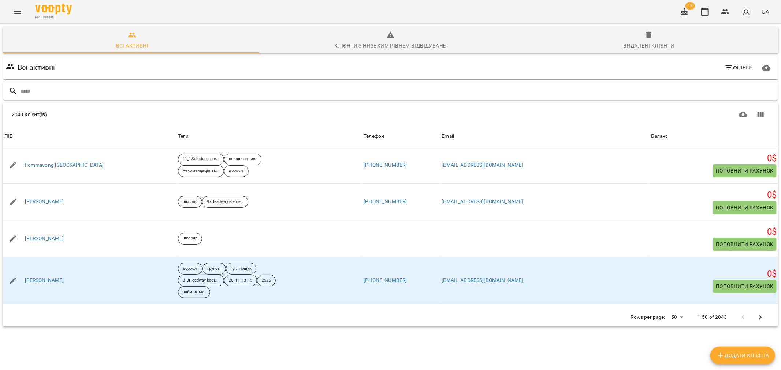
click at [52, 83] on div at bounding box center [390, 91] width 775 height 18
click at [47, 94] on input "text" at bounding box center [397, 91] width 754 height 12
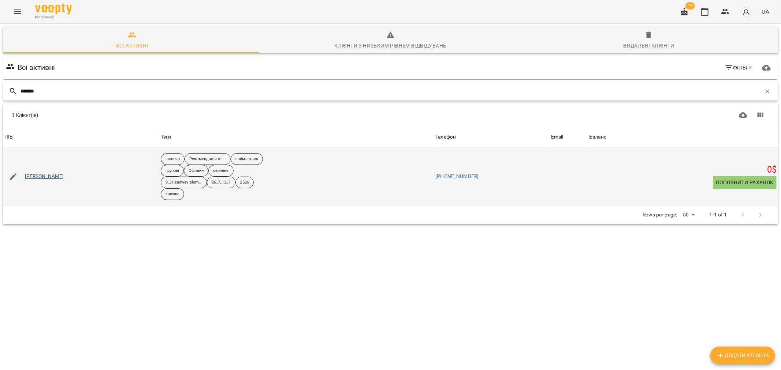
type input "*******"
click at [37, 176] on link "Карпіна Дар'я" at bounding box center [44, 176] width 39 height 7
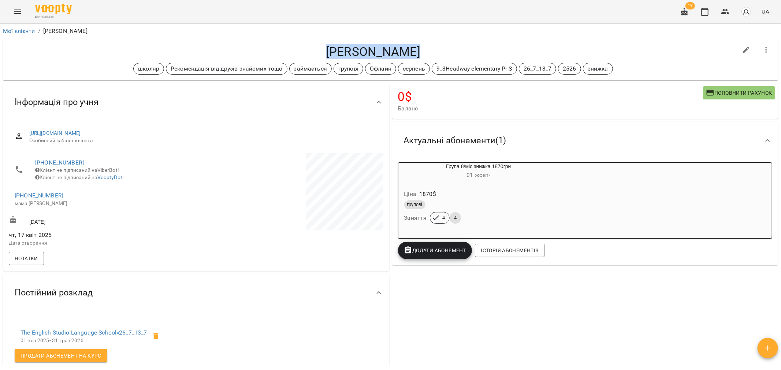
drag, startPoint x: 422, startPoint y: 48, endPoint x: 325, endPoint y: 49, distance: 97.4
click at [325, 49] on h4 "Карпіна Дар'я" at bounding box center [373, 51] width 728 height 15
copy h4 "Карпіна Дар'я"
click at [171, 283] on div "Постійний розклад" at bounding box center [196, 293] width 386 height 38
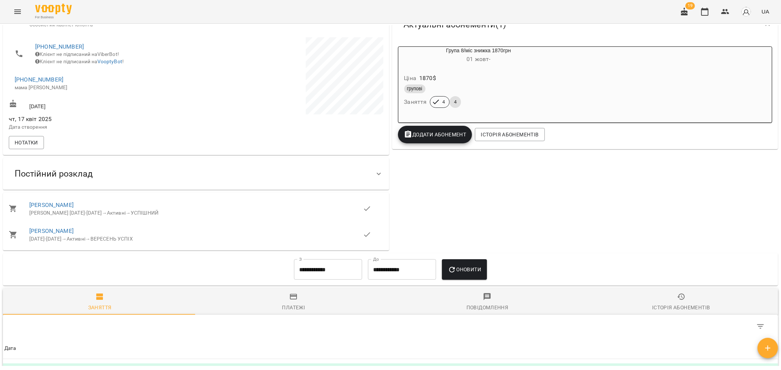
scroll to position [163, 0]
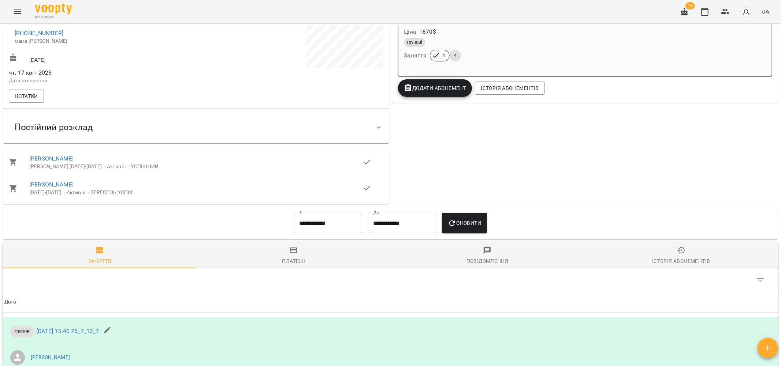
click at [93, 133] on div "Постійний розклад" at bounding box center [54, 127] width 90 height 23
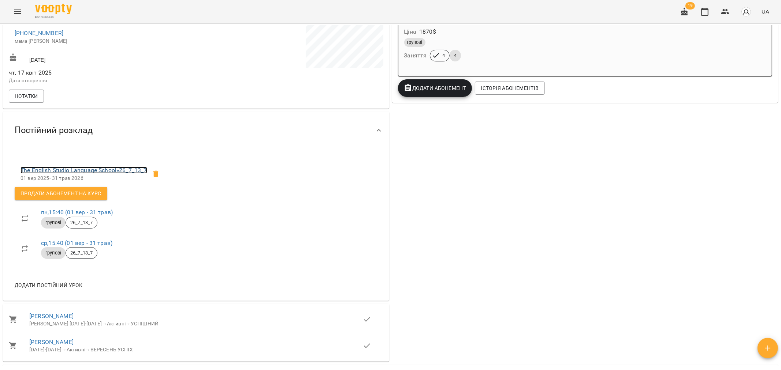
drag, startPoint x: 79, startPoint y: 177, endPoint x: 260, endPoint y: 198, distance: 182.4
click at [79, 174] on link "The English Studio Language School » 26_7_13_7" at bounding box center [83, 170] width 127 height 7
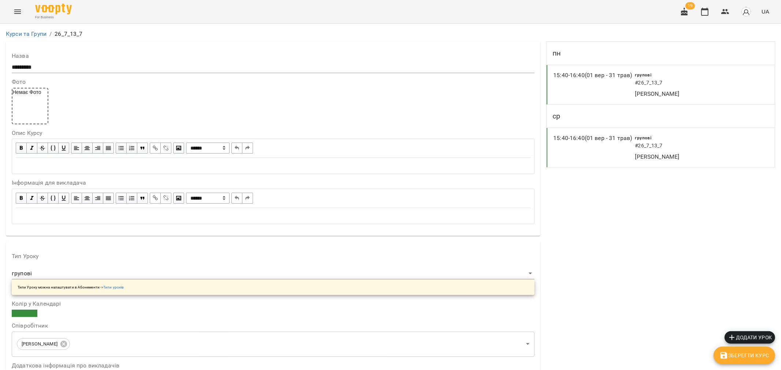
scroll to position [163, 0]
click at [720, 11] on button "button" at bounding box center [725, 12] width 18 height 18
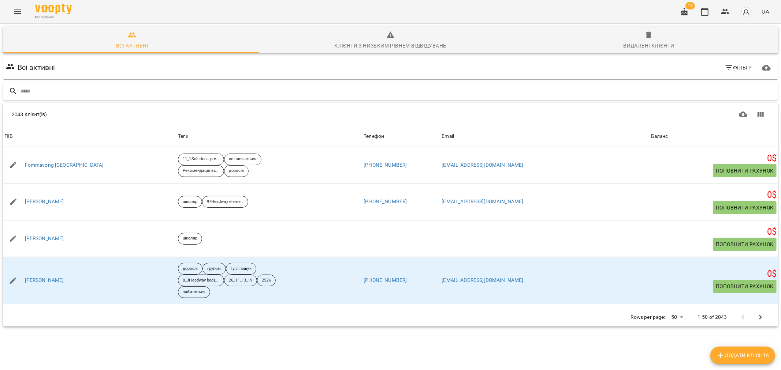
click at [35, 92] on input "text" at bounding box center [397, 91] width 754 height 12
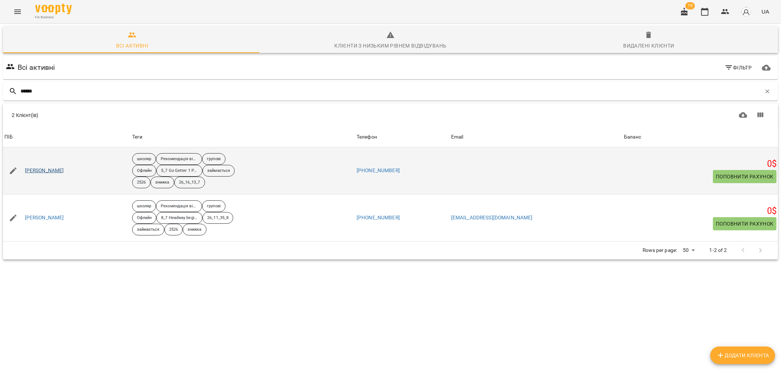
type input "******"
click at [50, 171] on link "Ореховська Анна" at bounding box center [44, 170] width 39 height 7
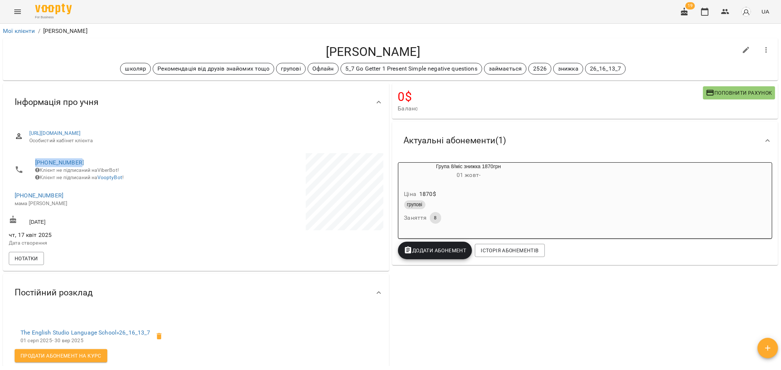
drag, startPoint x: 91, startPoint y: 163, endPoint x: 21, endPoint y: 167, distance: 70.1
click at [21, 167] on li "+380984757300 Клієнт не підписаний на ViberBot! Клієнт не підписаний на VooptyB…" at bounding box center [102, 169] width 186 height 33
click at [722, 13] on icon "button" at bounding box center [725, 11] width 8 height 5
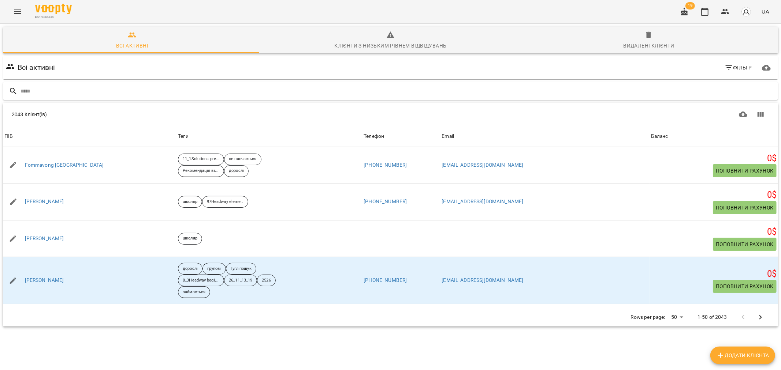
click at [57, 88] on input "text" at bounding box center [397, 91] width 754 height 12
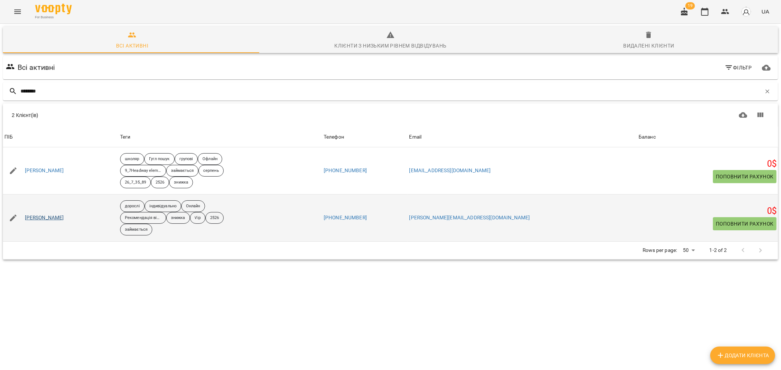
type input "********"
click at [53, 219] on link "Тимченко Катерина" at bounding box center [44, 218] width 39 height 7
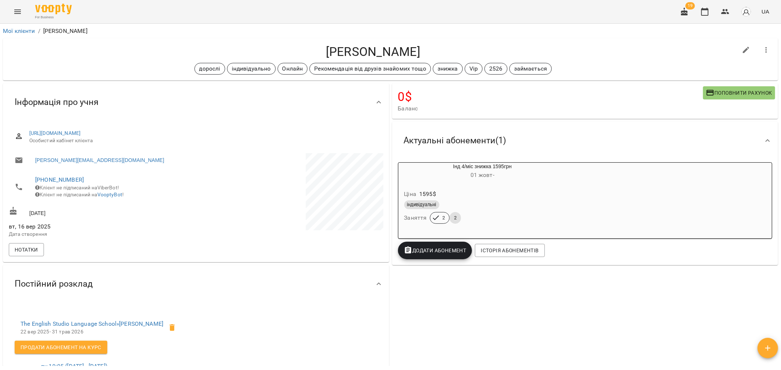
click at [634, 299] on div "0 $ Баланс Поповнити рахунок Актуальні абонементи ( 1 ) Інд 4/міс знижка 1595гр…" at bounding box center [585, 271] width 389 height 379
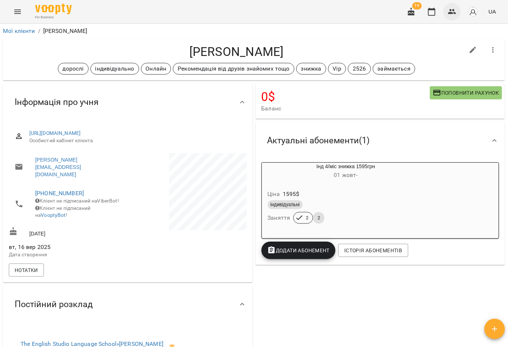
click at [452, 9] on icon "button" at bounding box center [452, 11] width 9 height 9
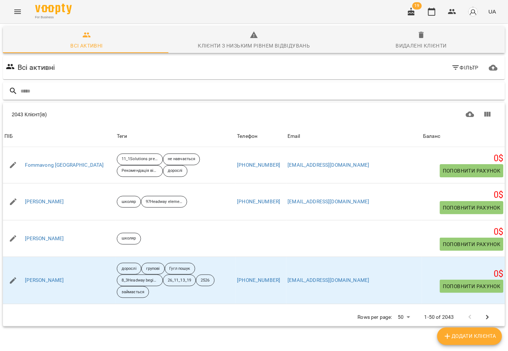
click at [54, 90] on input "text" at bounding box center [260, 91] width 481 height 12
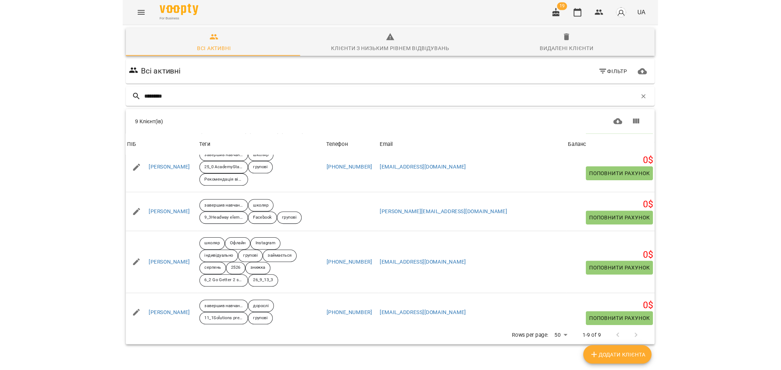
scroll to position [163, 0]
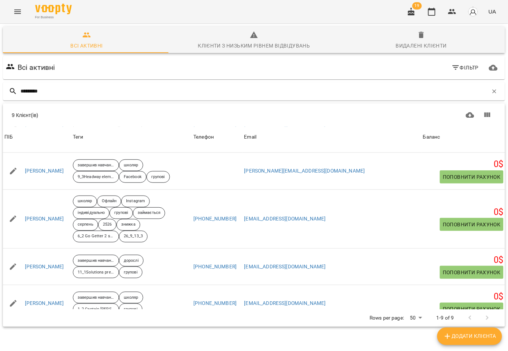
drag, startPoint x: 59, startPoint y: 90, endPoint x: -7, endPoint y: 90, distance: 65.9
click at [0, 90] on html "For Business 19 UA Всі активні Клієнти з низьким рівнем відвідувань Видалені кл…" at bounding box center [254, 190] width 508 height 381
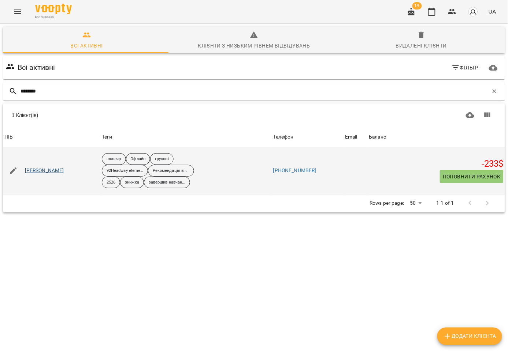
type input "********"
click at [40, 169] on link "Омельчук Аліна" at bounding box center [44, 170] width 39 height 7
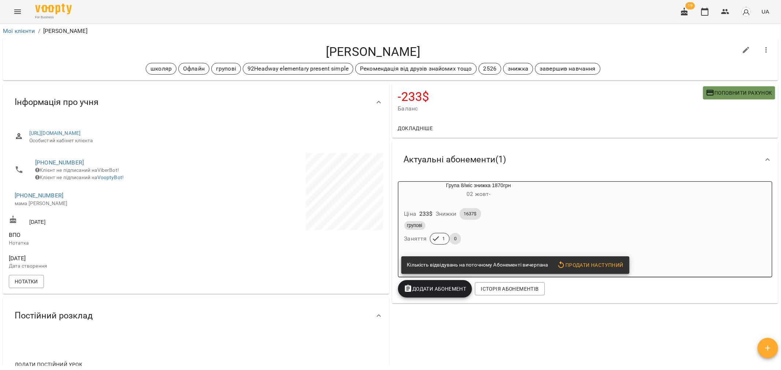
click at [731, 90] on span "Поповнити рахунок" at bounding box center [739, 93] width 66 height 9
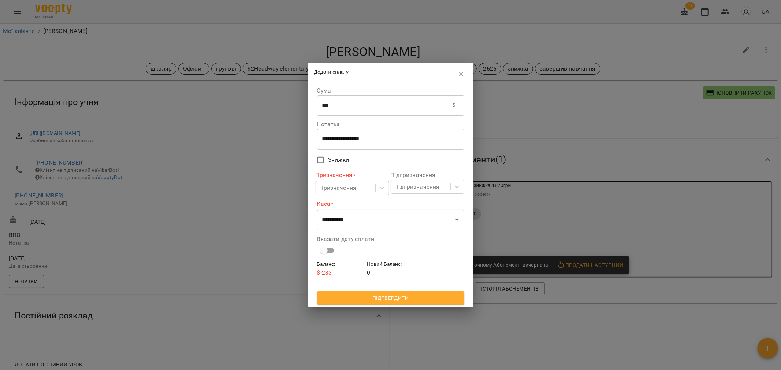
click at [360, 186] on div "Призначення" at bounding box center [345, 189] width 59 height 14
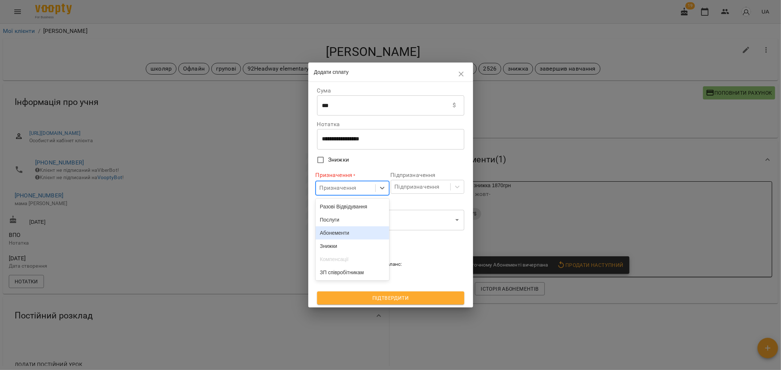
click at [344, 238] on div "Абонементи" at bounding box center [353, 233] width 74 height 13
click at [419, 185] on div "Підпризначення" at bounding box center [417, 187] width 45 height 9
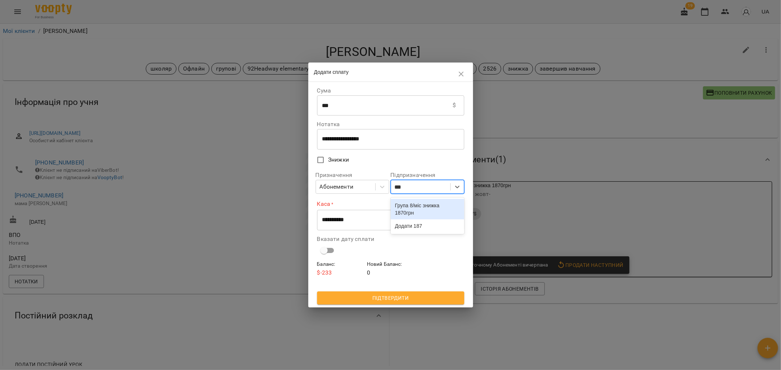
type input "****"
click at [427, 203] on div "Група 8/міс знижка 1870грн" at bounding box center [428, 209] width 74 height 20
click at [389, 226] on select "**********" at bounding box center [390, 220] width 147 height 20
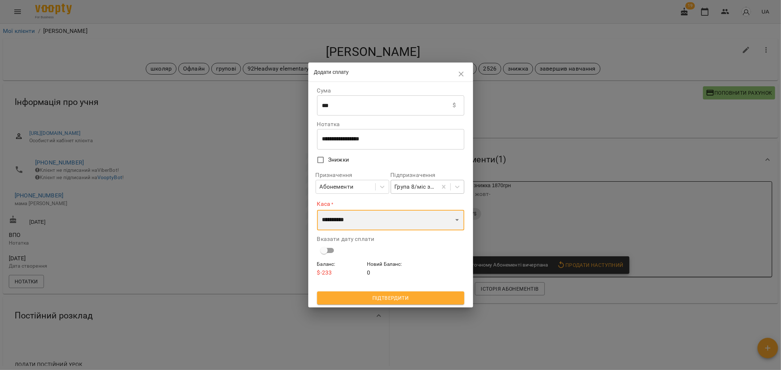
select select "****"
click at [317, 210] on select "**********" at bounding box center [390, 220] width 147 height 20
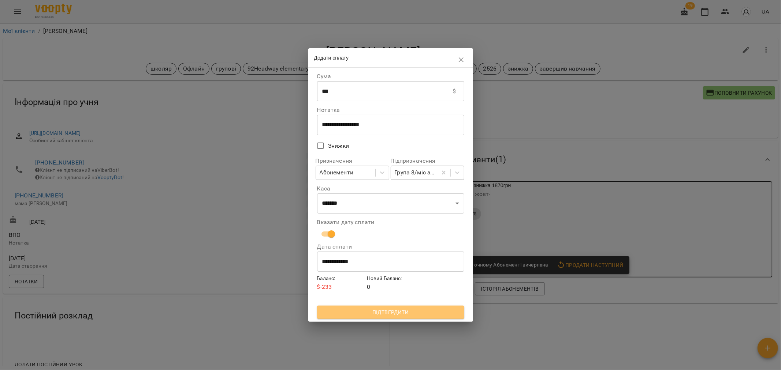
click at [387, 313] on span "Підтвердити" at bounding box center [390, 312] width 135 height 9
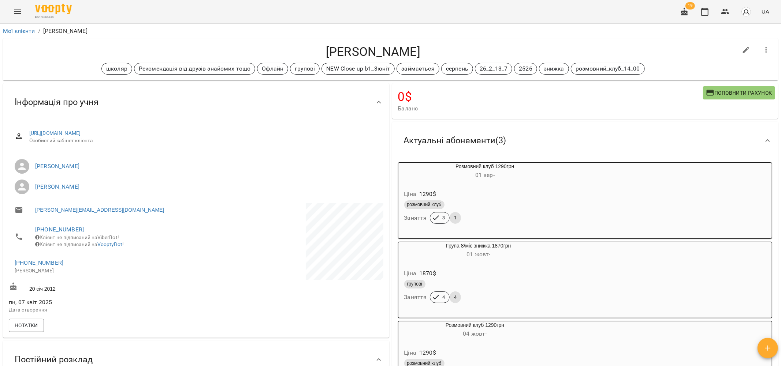
click at [526, 194] on div "Ціна 1290 $" at bounding box center [485, 194] width 165 height 13
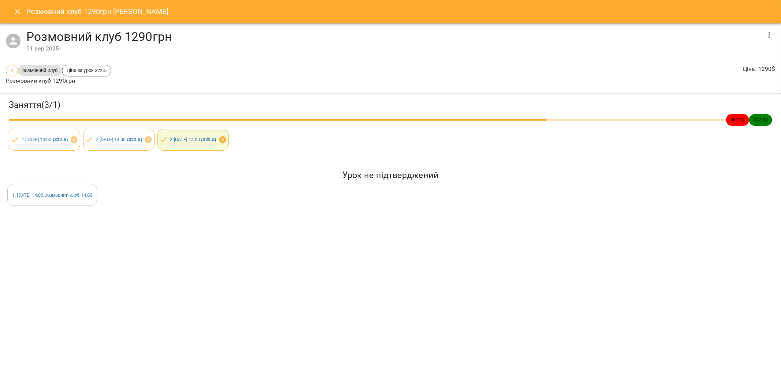
click at [225, 141] on icon at bounding box center [222, 140] width 7 height 7
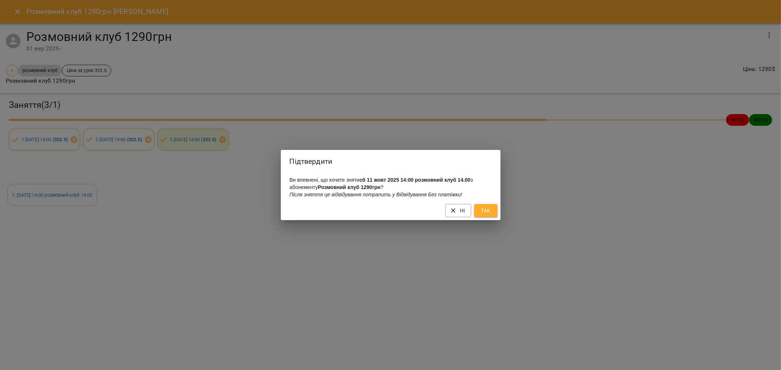
click at [482, 213] on span "Так" at bounding box center [486, 210] width 12 height 9
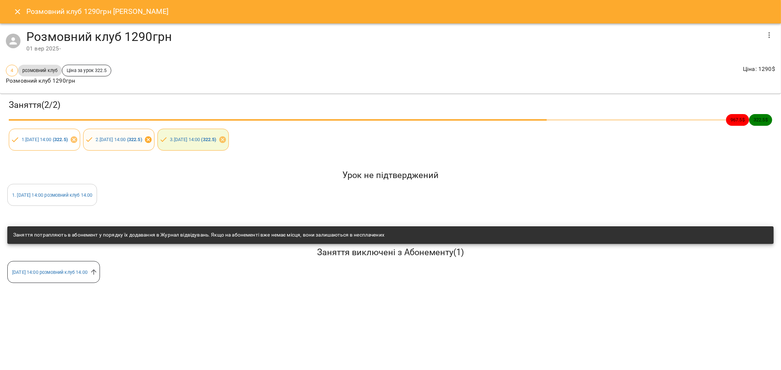
click at [152, 141] on icon at bounding box center [148, 140] width 7 height 7
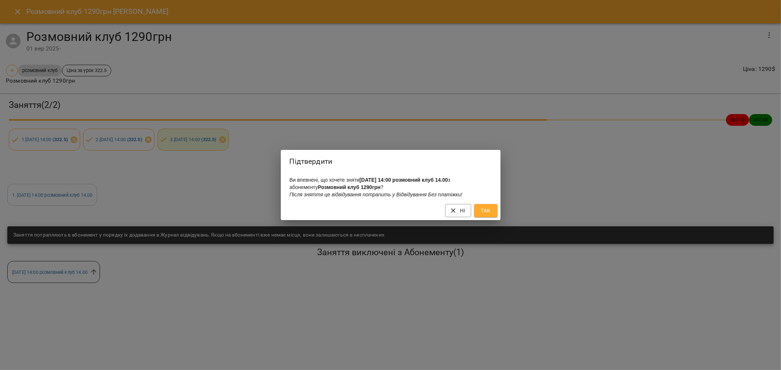
click at [483, 215] on span "Так" at bounding box center [486, 210] width 12 height 9
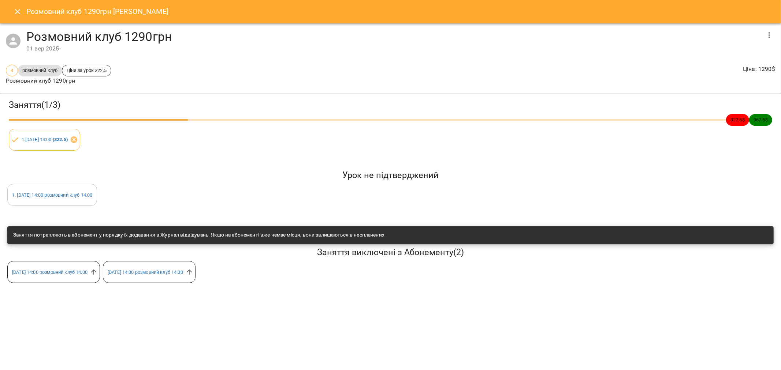
click at [17, 11] on icon "Close" at bounding box center [17, 11] width 9 height 9
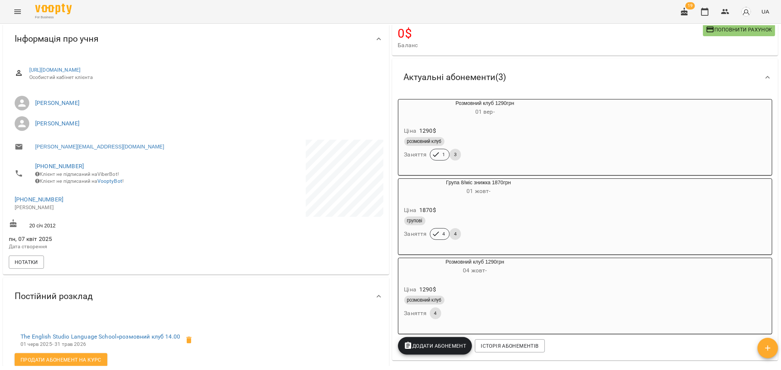
scroll to position [81, 0]
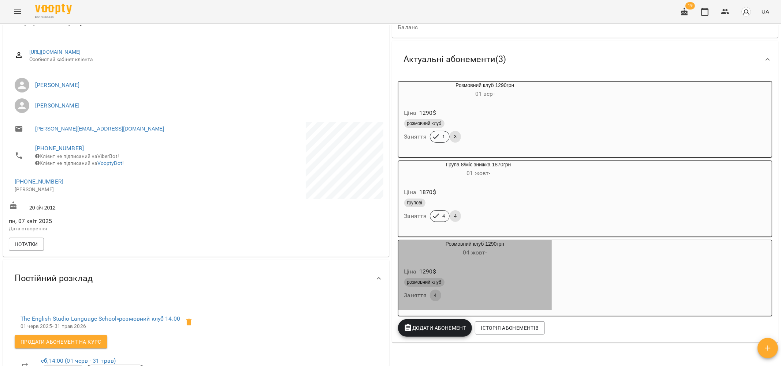
click at [524, 270] on div "Ціна 1290 $" at bounding box center [475, 271] width 145 height 13
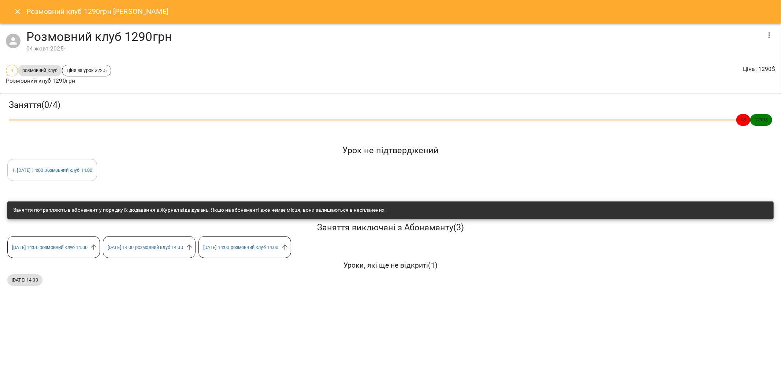
click at [14, 12] on icon "Close" at bounding box center [17, 11] width 9 height 9
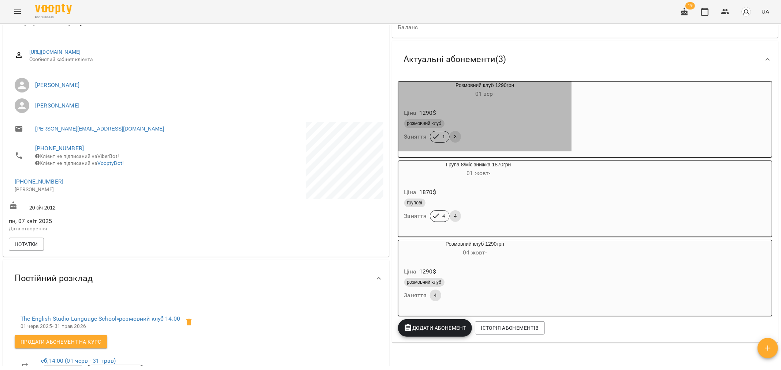
click at [531, 119] on div "розмовний клуб" at bounding box center [485, 124] width 165 height 12
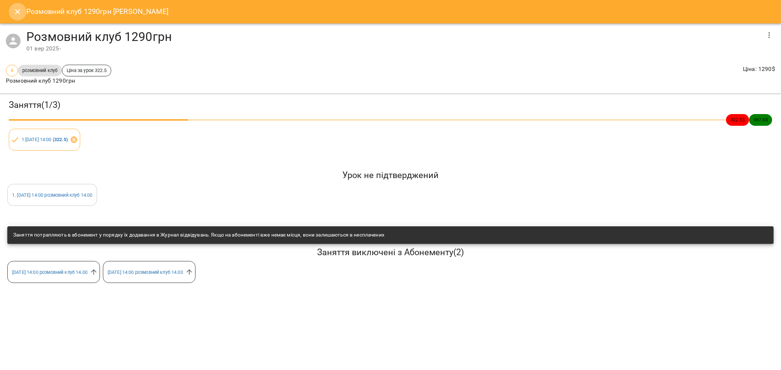
click at [12, 11] on button "Close" at bounding box center [18, 12] width 18 height 18
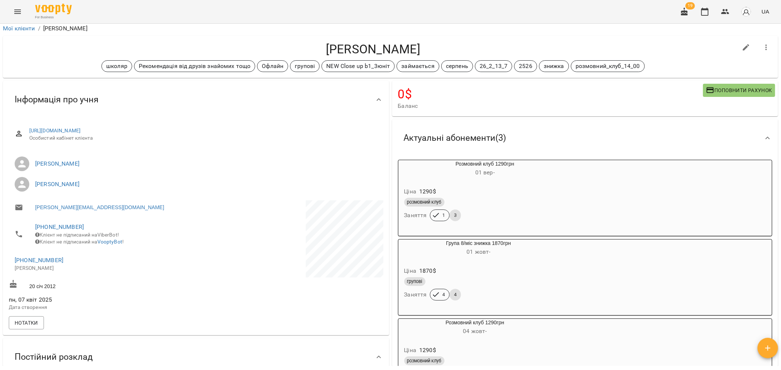
scroll to position [0, 0]
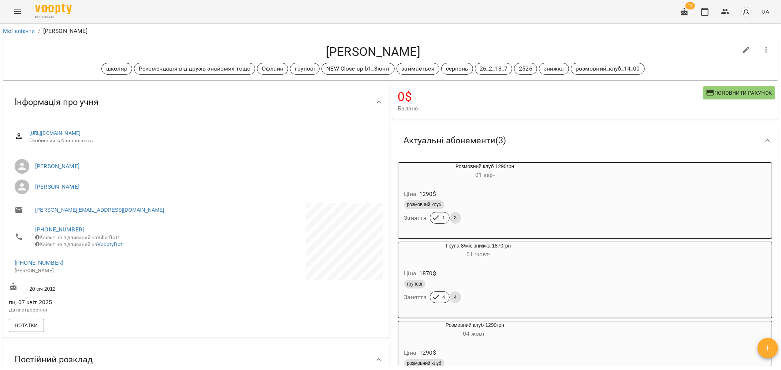
click at [523, 200] on div "розмовний клуб" at bounding box center [485, 205] width 165 height 12
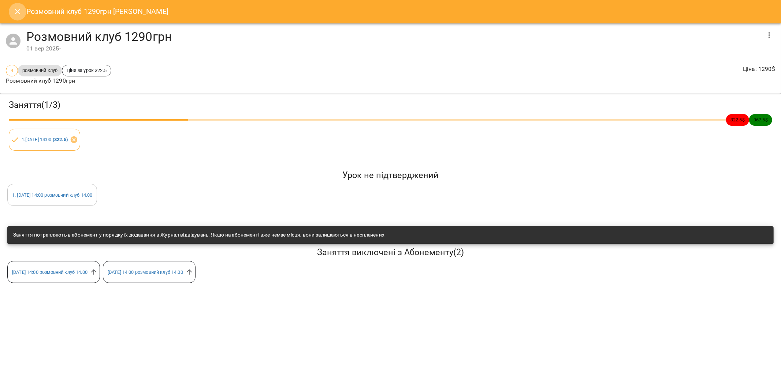
click at [15, 9] on icon "Close" at bounding box center [17, 11] width 9 height 9
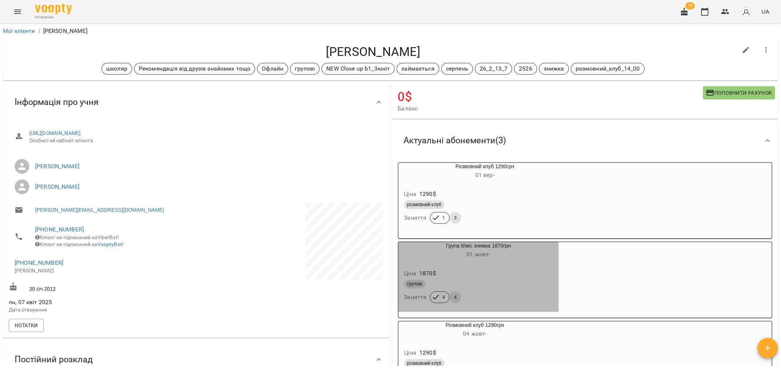
click at [521, 268] on div "Ціна 1870 $ групові Заняття 4 4" at bounding box center [478, 288] width 161 height 50
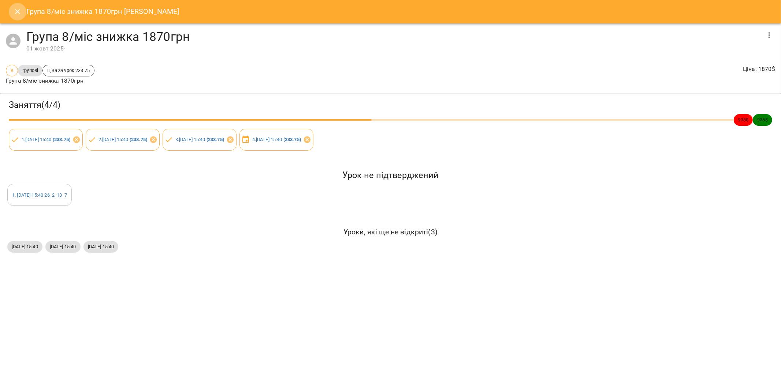
click at [14, 8] on icon "Close" at bounding box center [17, 11] width 9 height 9
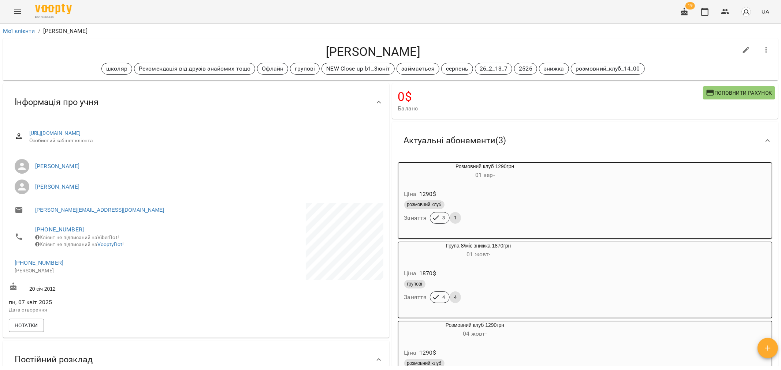
click at [518, 191] on div "Ціна 1290 $" at bounding box center [485, 194] width 165 height 13
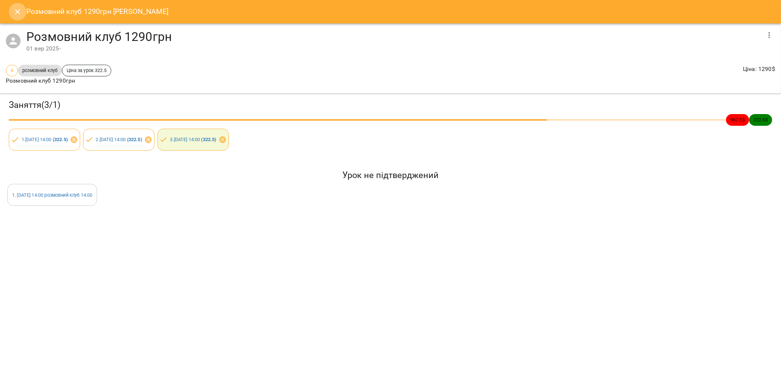
click at [19, 12] on icon "Close" at bounding box center [17, 11] width 9 height 9
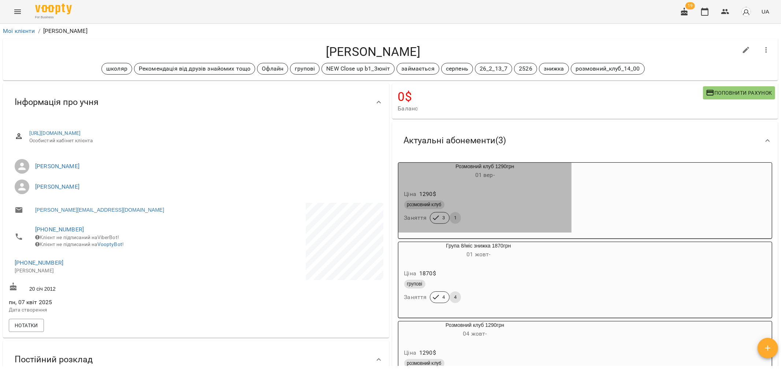
click at [548, 195] on div "Ціна 1290 $" at bounding box center [485, 194] width 165 height 13
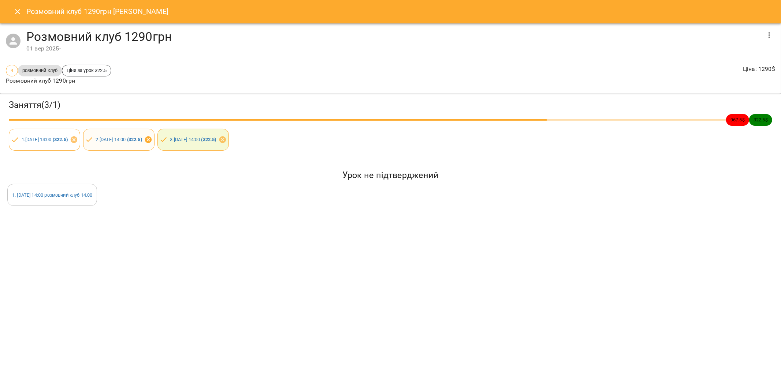
click at [152, 143] on icon at bounding box center [148, 140] width 7 height 7
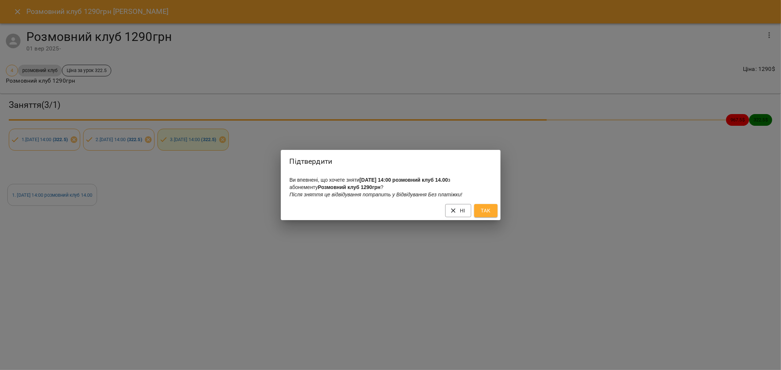
drag, startPoint x: 482, startPoint y: 212, endPoint x: 434, endPoint y: 287, distance: 88.9
click at [478, 217] on button "Так" at bounding box center [485, 210] width 23 height 13
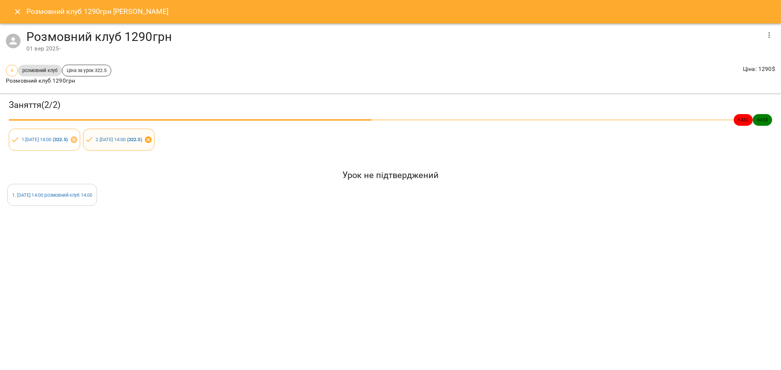
click at [152, 142] on icon at bounding box center [148, 140] width 7 height 7
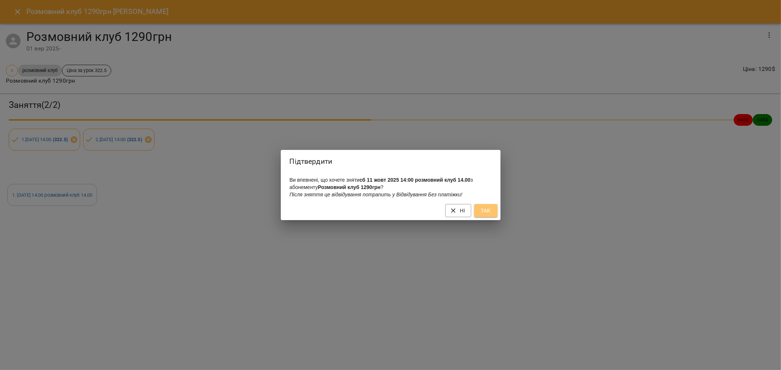
click at [495, 212] on button "Так" at bounding box center [485, 210] width 23 height 13
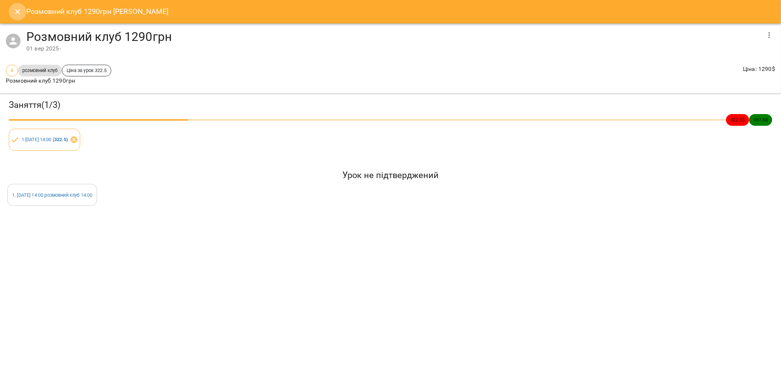
click at [20, 9] on icon "Close" at bounding box center [17, 11] width 9 height 9
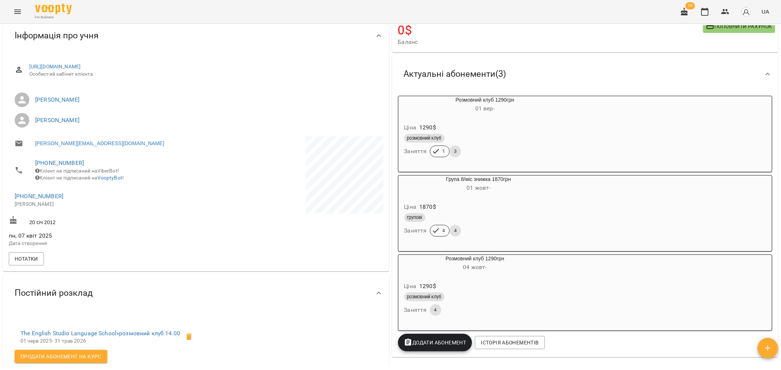
scroll to position [81, 0]
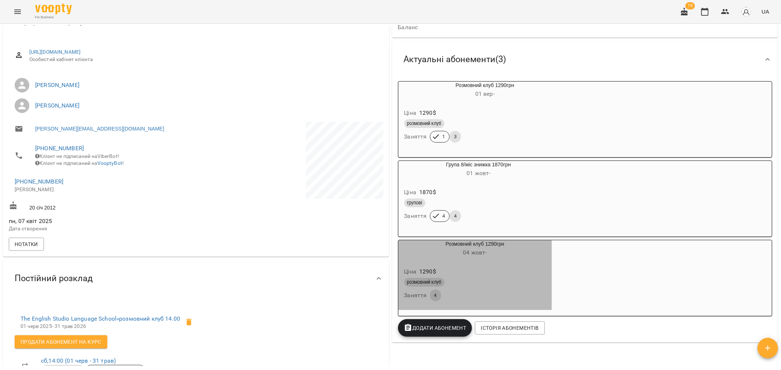
click at [494, 272] on div "Ціна 1290 $" at bounding box center [475, 271] width 145 height 13
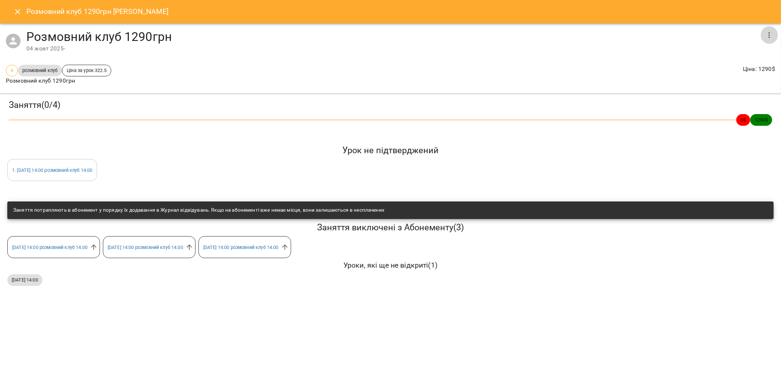
click at [764, 36] on button "button" at bounding box center [769, 35] width 18 height 18
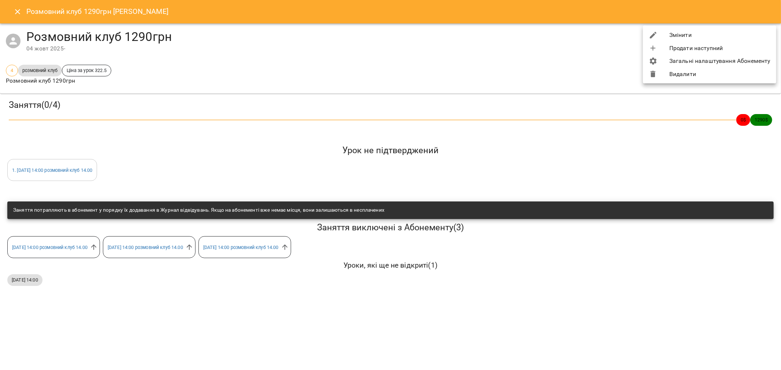
click at [705, 38] on li "Змінити" at bounding box center [709, 35] width 133 height 13
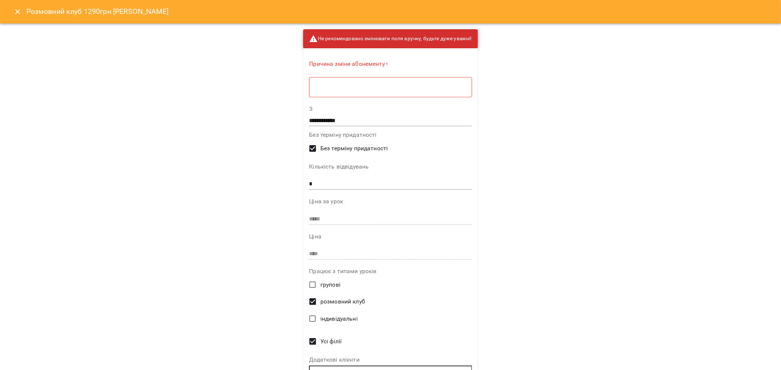
click at [367, 88] on textarea at bounding box center [390, 87] width 152 height 7
type textarea "*"
click at [316, 182] on input "*" at bounding box center [390, 182] width 163 height 12
click at [321, 119] on input "**********" at bounding box center [390, 118] width 163 height 12
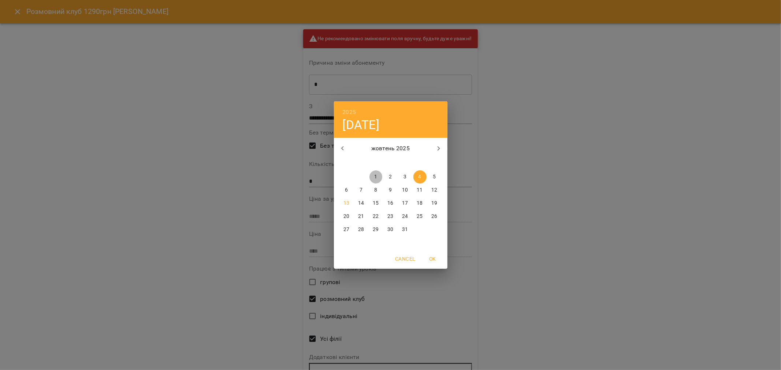
click at [376, 178] on p "1" at bounding box center [375, 177] width 3 height 7
type input "**********"
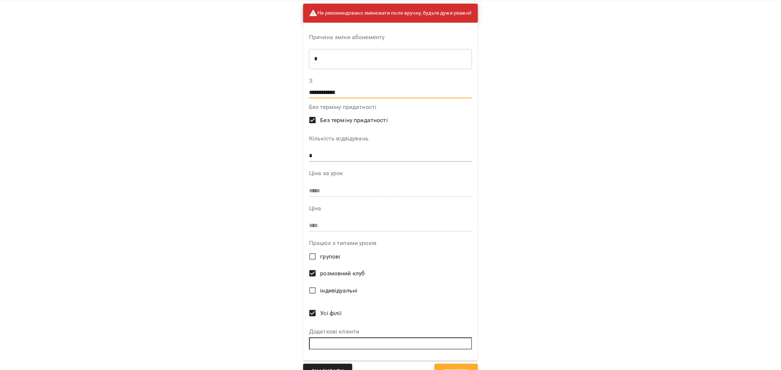
scroll to position [40, 0]
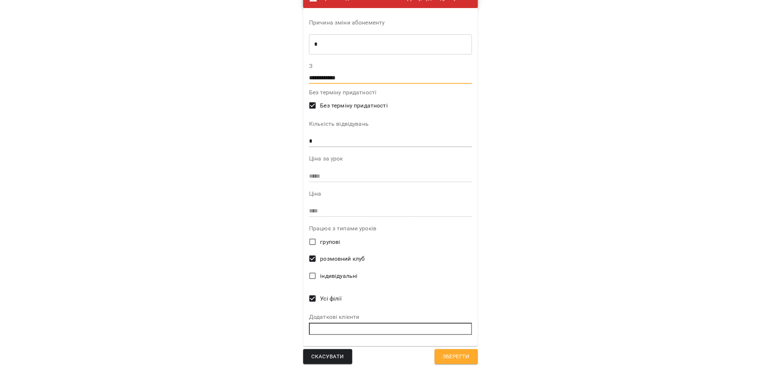
click at [448, 354] on span "Зберегти" at bounding box center [456, 358] width 27 height 10
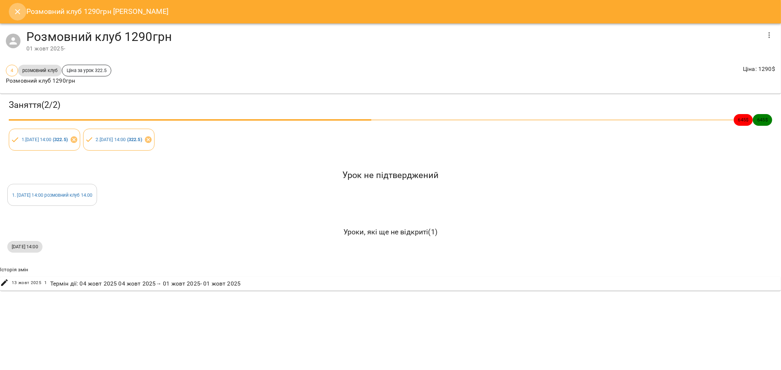
click at [12, 10] on button "Close" at bounding box center [18, 12] width 18 height 18
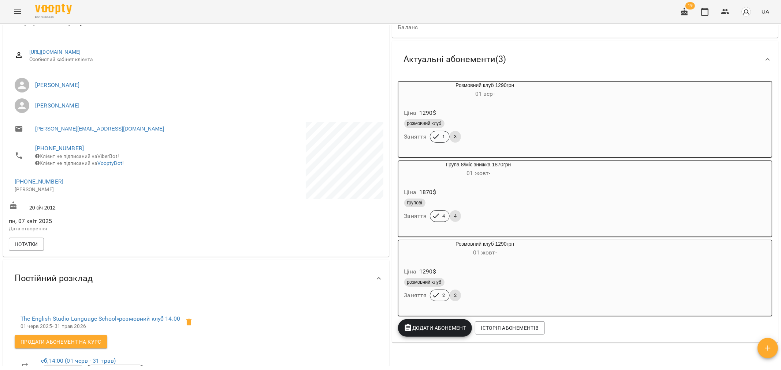
click at [519, 277] on div "Ціна 1290 $" at bounding box center [485, 271] width 165 height 13
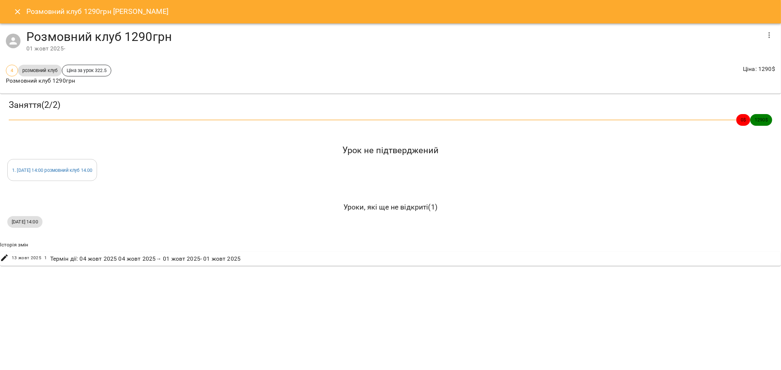
click at [17, 12] on icon "Close" at bounding box center [17, 11] width 5 height 5
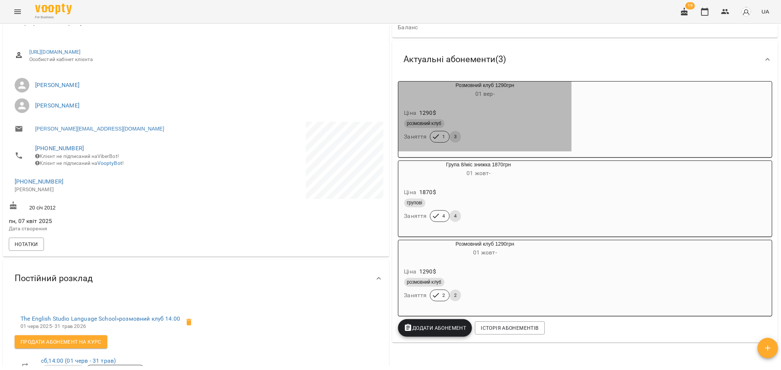
click at [492, 136] on div "розмовний клуб Заняття 1 3" at bounding box center [485, 131] width 165 height 26
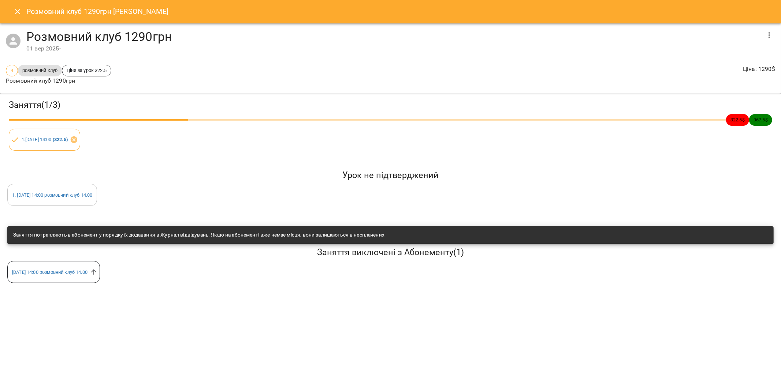
click at [17, 10] on icon "Close" at bounding box center [17, 11] width 9 height 9
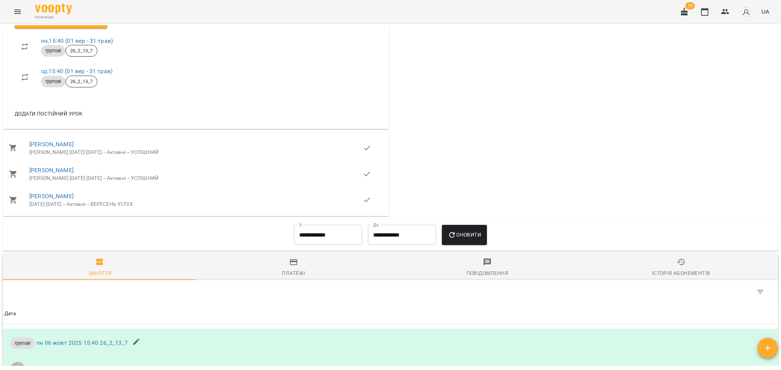
scroll to position [569, 0]
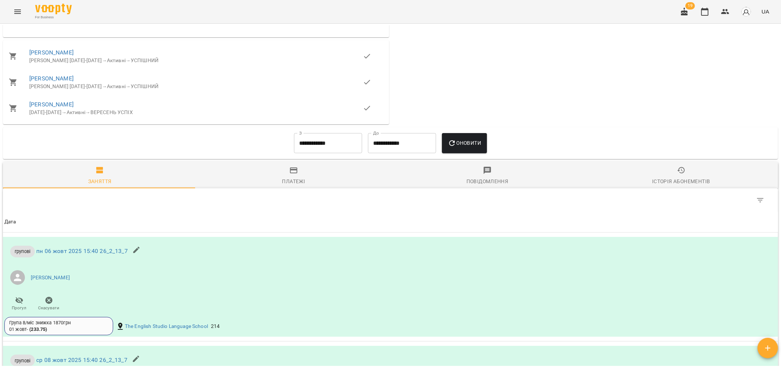
click at [308, 147] on input "**********" at bounding box center [328, 143] width 68 height 20
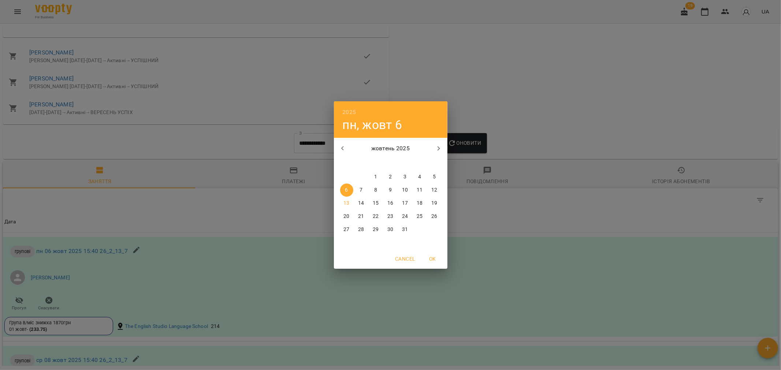
click at [340, 146] on icon "button" at bounding box center [342, 148] width 9 height 9
click at [439, 147] on icon "button" at bounding box center [438, 148] width 9 height 9
click at [347, 178] on p "1" at bounding box center [346, 177] width 3 height 7
type input "**********"
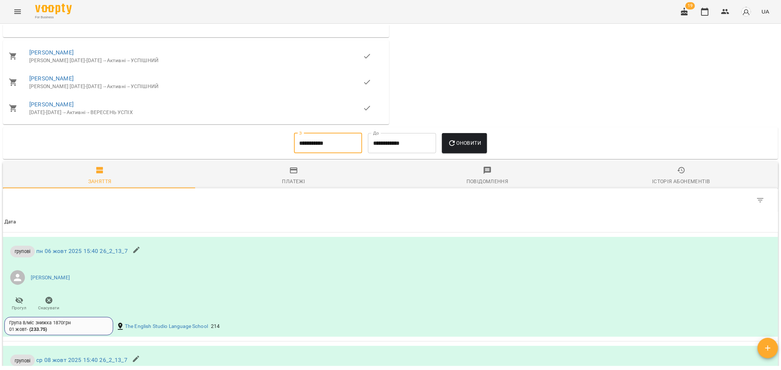
click at [464, 148] on span "Оновити" at bounding box center [464, 143] width 33 height 9
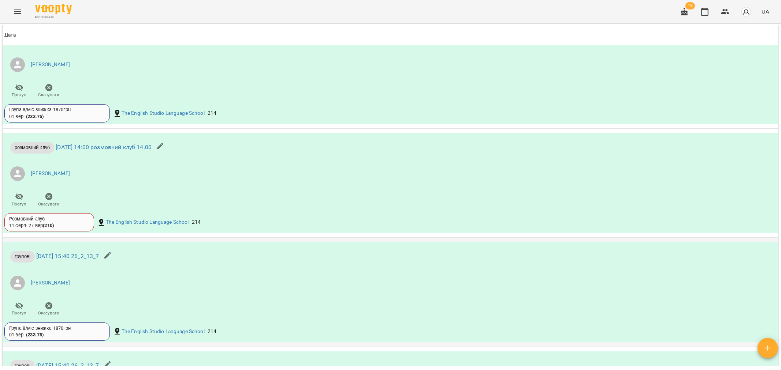
scroll to position [1220, 0]
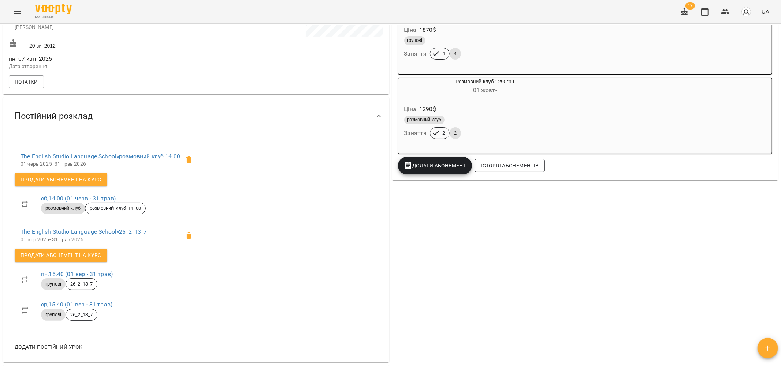
click at [517, 166] on span "Історія абонементів" at bounding box center [510, 165] width 58 height 9
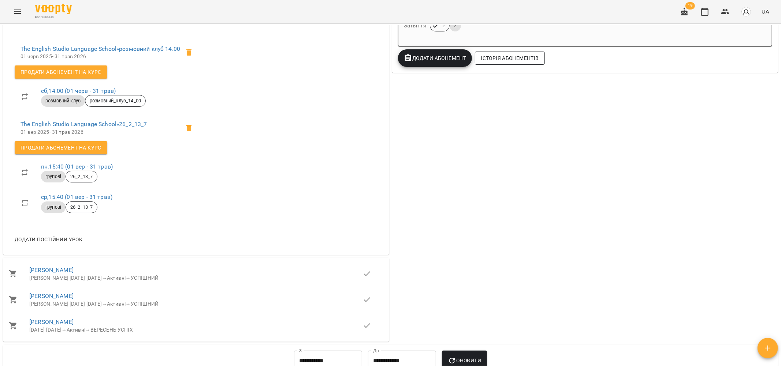
scroll to position [653, 0]
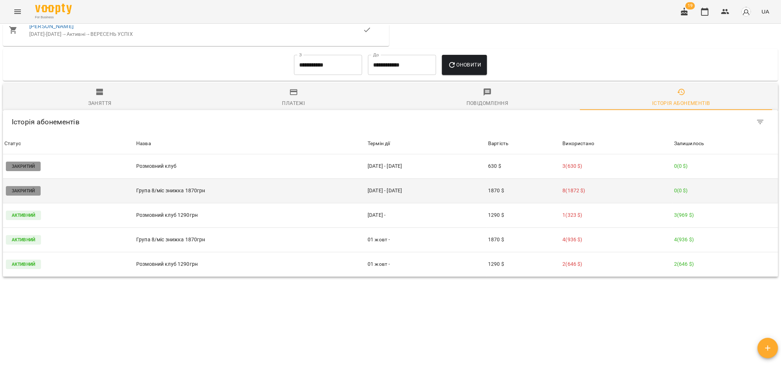
click at [371, 179] on td "[DATE] - [DATE]" at bounding box center [426, 191] width 120 height 25
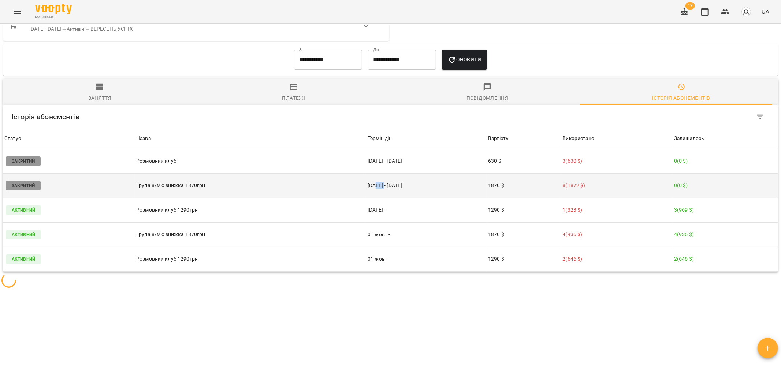
click at [371, 167] on body "For Business 19 UA Мої клієнти / Баришнікова Діана Баришнікова Діана школяр Рек…" at bounding box center [390, 197] width 781 height 394
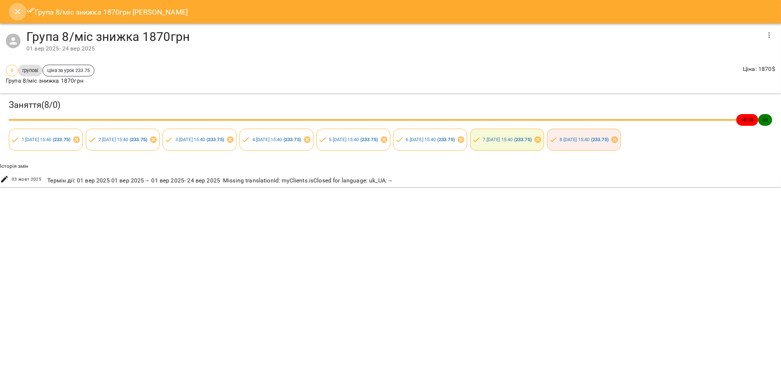
click at [19, 11] on icon "Close" at bounding box center [17, 11] width 5 height 5
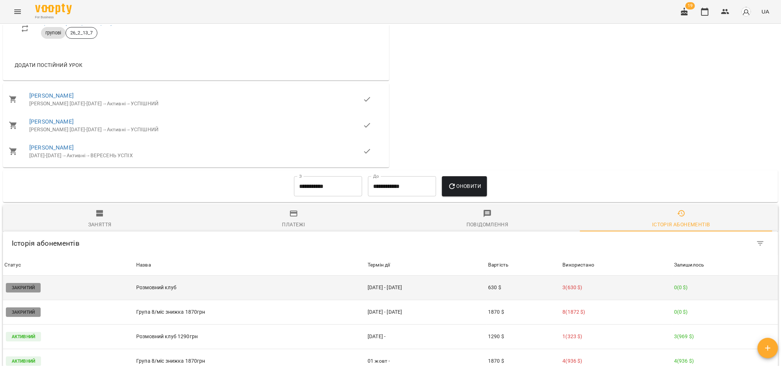
scroll to position [543, 0]
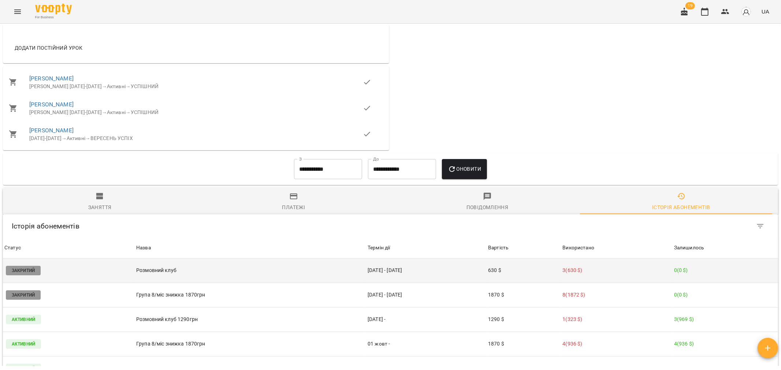
click at [386, 259] on td "[DATE] - [DATE]" at bounding box center [426, 271] width 120 height 25
click at [386, 253] on body "For Business 19 UA Мої клієнти / Баришнікова Діана Баришнікова Діана школяр Рек…" at bounding box center [390, 197] width 781 height 394
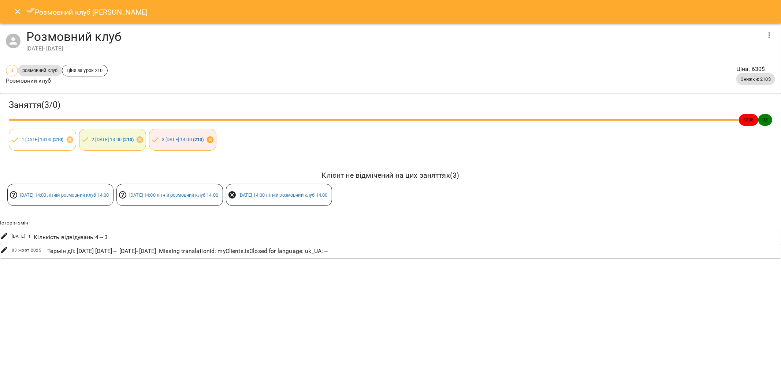
click at [214, 141] on icon at bounding box center [210, 140] width 8 height 8
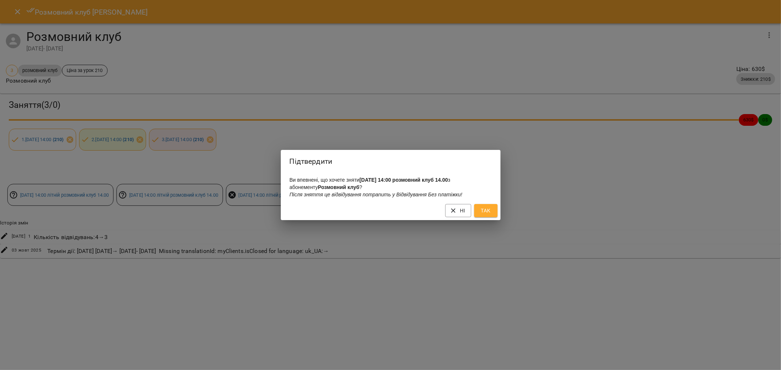
click at [490, 212] on span "Так" at bounding box center [486, 210] width 12 height 9
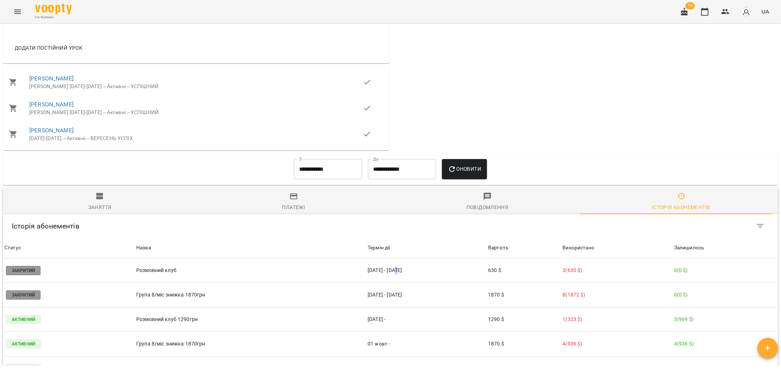
scroll to position [563, 0]
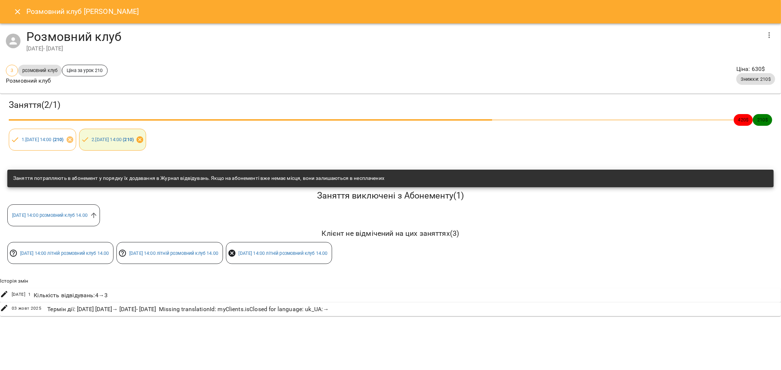
click at [144, 139] on icon at bounding box center [140, 140] width 8 height 8
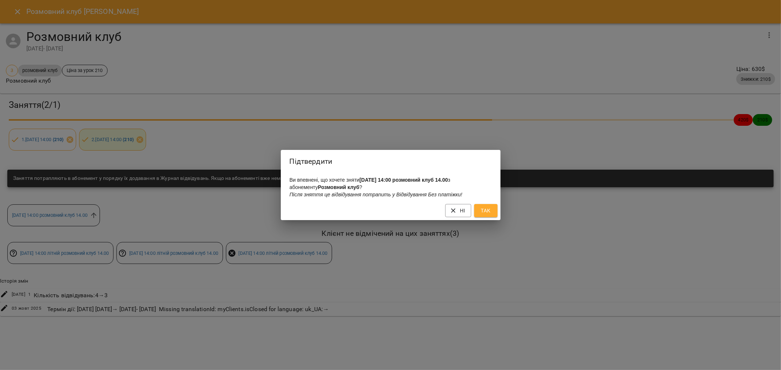
click at [488, 211] on span "Так" at bounding box center [486, 210] width 12 height 9
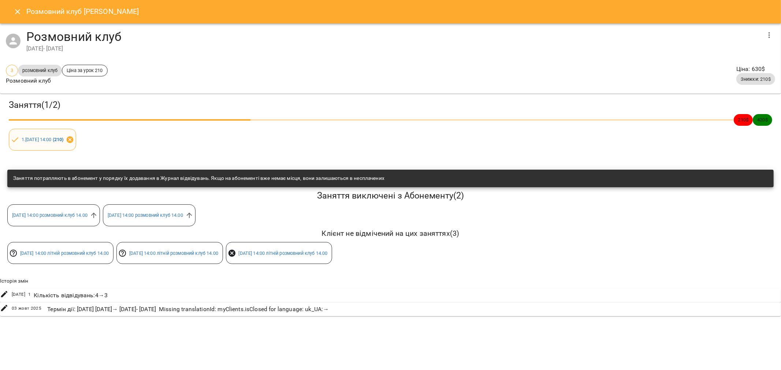
click at [73, 141] on icon at bounding box center [69, 140] width 7 height 7
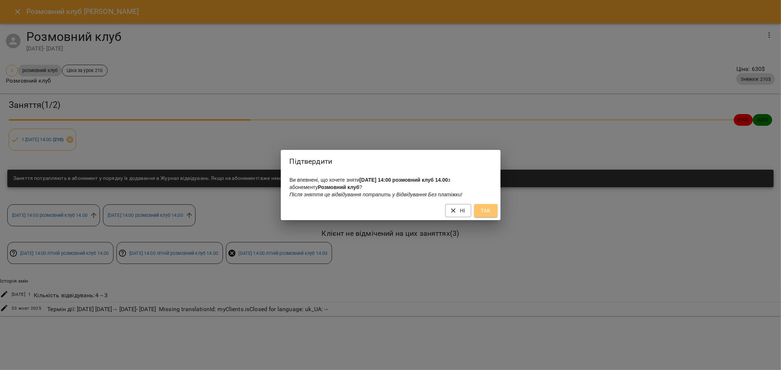
click at [493, 210] on button "Так" at bounding box center [485, 210] width 23 height 13
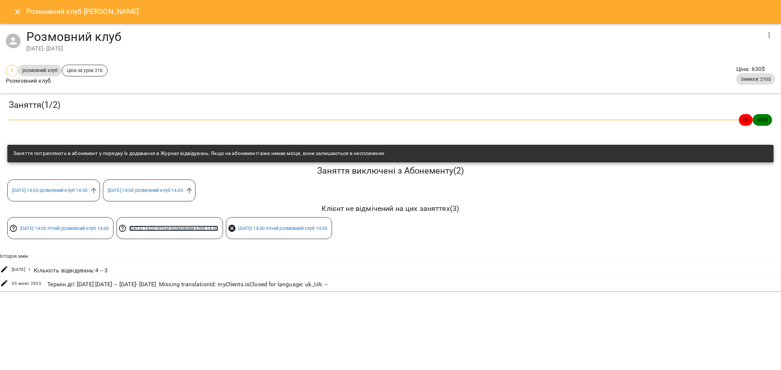
click at [176, 228] on link "сб 23 серп 2025 14:00 літній розмовний клуб 14.00" at bounding box center [173, 228] width 89 height 5
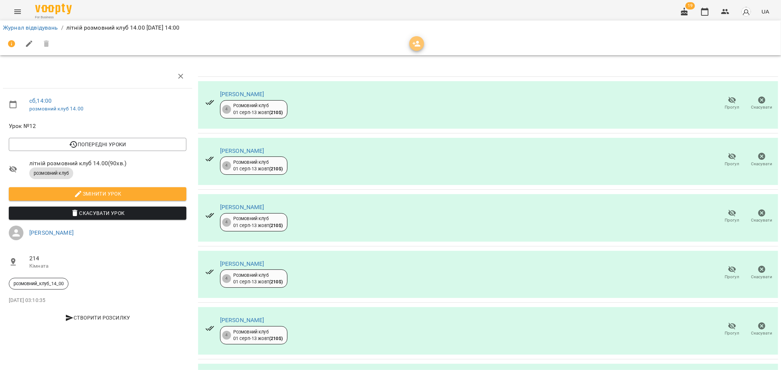
click at [414, 43] on icon "button" at bounding box center [417, 44] width 8 height 6
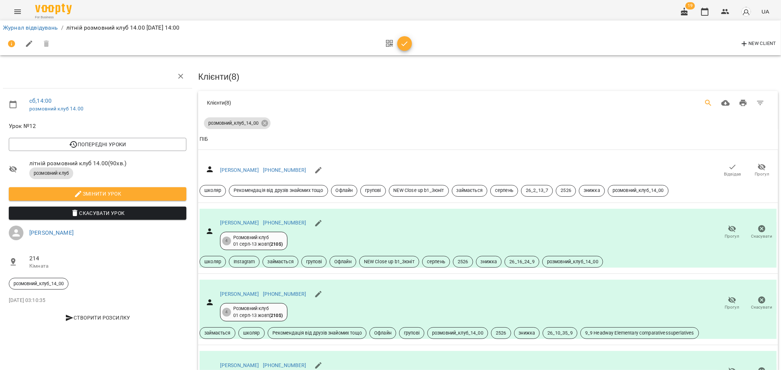
click at [704, 104] on icon "Search" at bounding box center [708, 103] width 9 height 9
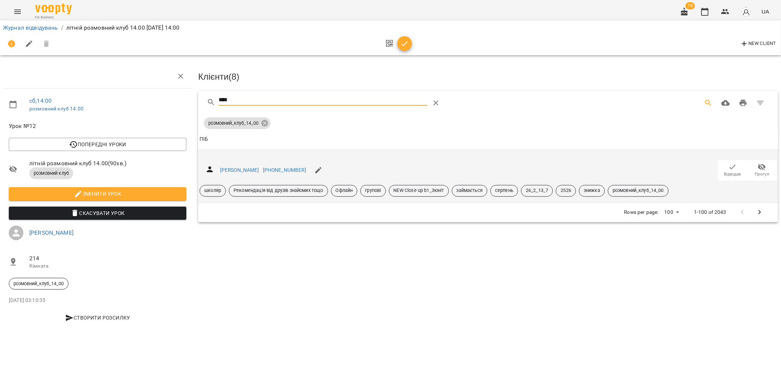
type input "****"
click at [736, 167] on icon "button" at bounding box center [732, 167] width 9 height 9
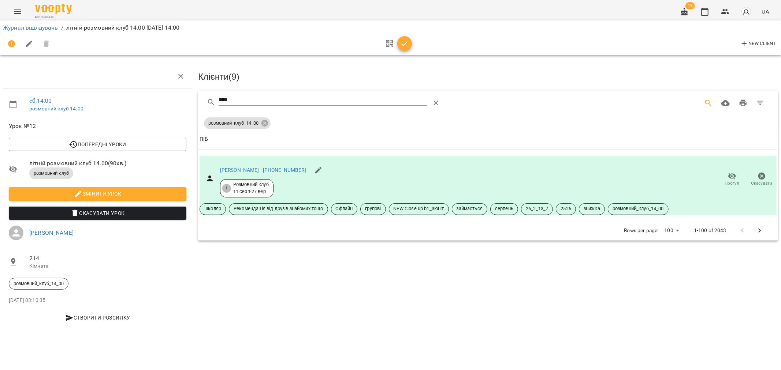
drag, startPoint x: 408, startPoint y: 40, endPoint x: 423, endPoint y: 53, distance: 20.0
click at [407, 40] on icon "button" at bounding box center [404, 44] width 9 height 9
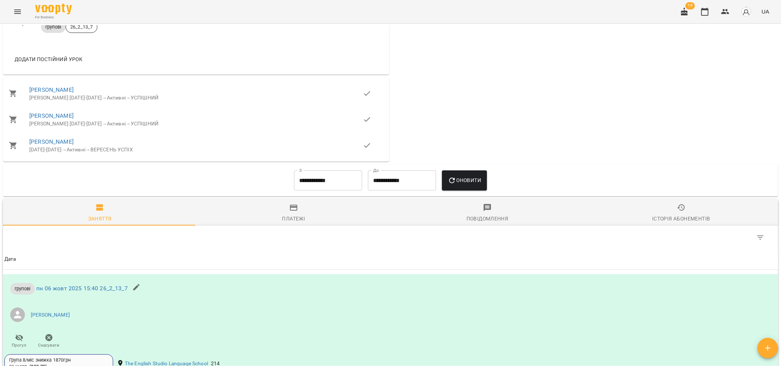
scroll to position [529, 0]
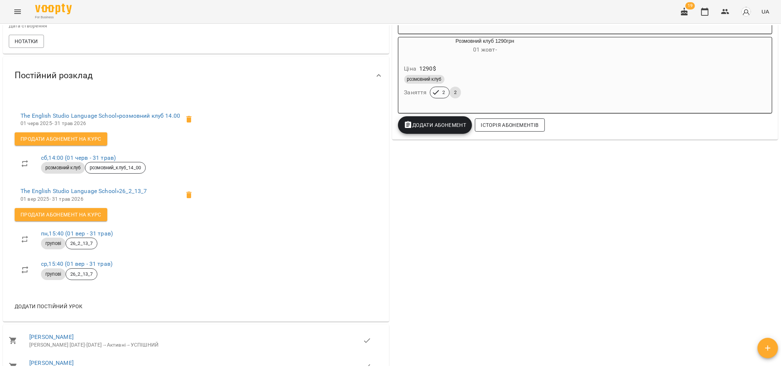
click at [512, 127] on span "Історія абонементів" at bounding box center [510, 125] width 58 height 9
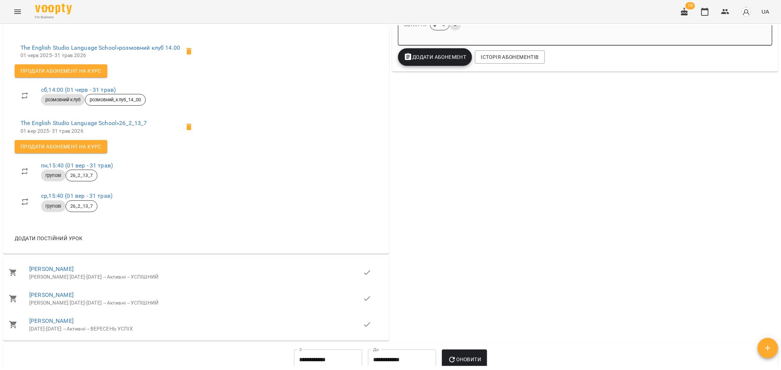
scroll to position [24, 0]
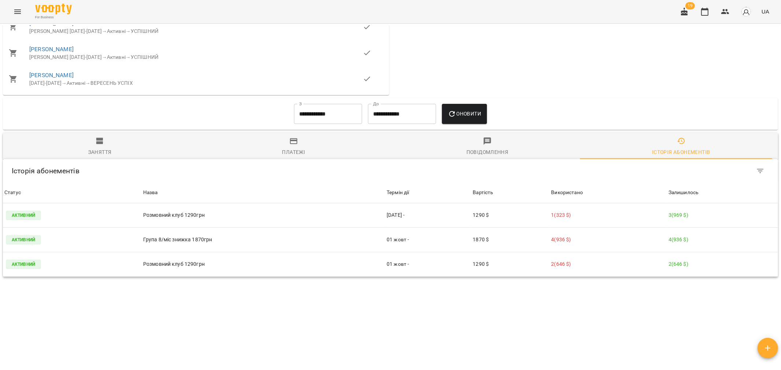
click at [320, 104] on input "**********" at bounding box center [328, 114] width 68 height 20
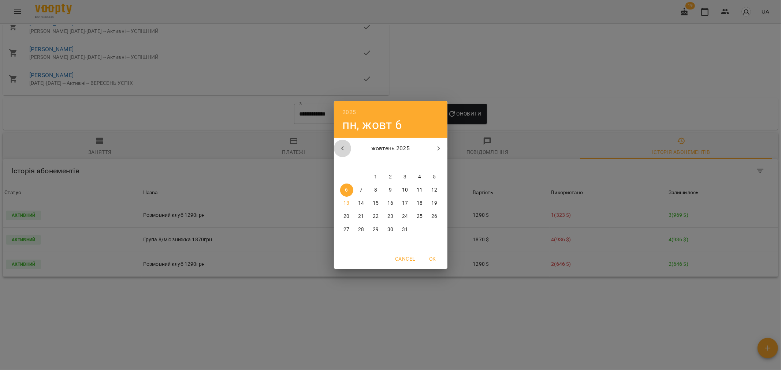
click at [340, 148] on icon "button" at bounding box center [342, 148] width 9 height 9
click at [345, 148] on icon "button" at bounding box center [342, 148] width 9 height 9
click at [405, 174] on p "1" at bounding box center [404, 177] width 3 height 7
type input "**********"
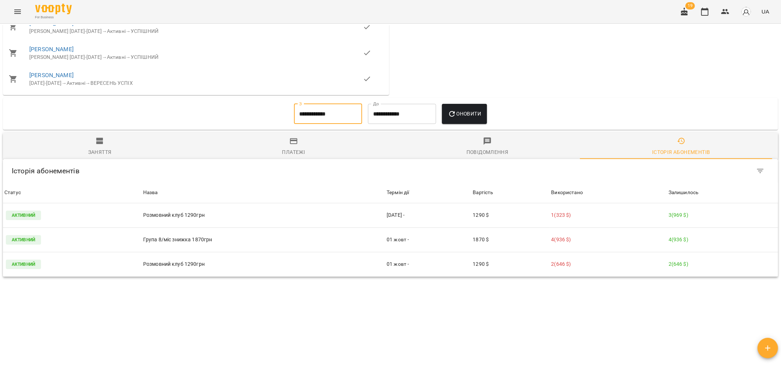
click at [468, 109] on span "Оновити" at bounding box center [464, 113] width 33 height 9
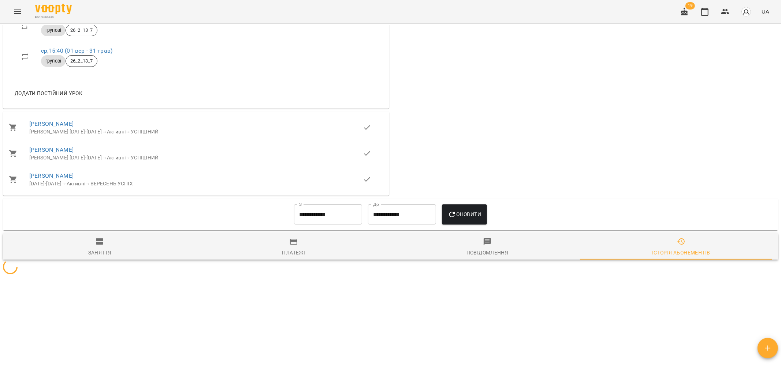
scroll to position [603, 0]
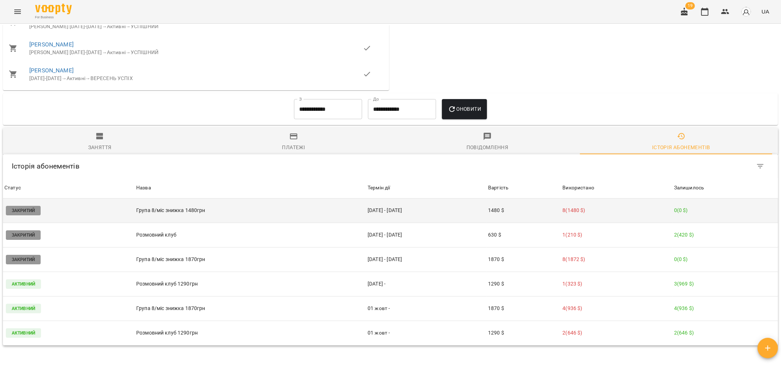
click at [190, 207] on p "Група 8/міс знижка 1480грн" at bounding box center [250, 211] width 228 height 8
click at [190, 190] on body "For Business 19 UA Мої клієнти / Баришнікова Діана Баришнікова Діана школяр Рек…" at bounding box center [390, 197] width 781 height 394
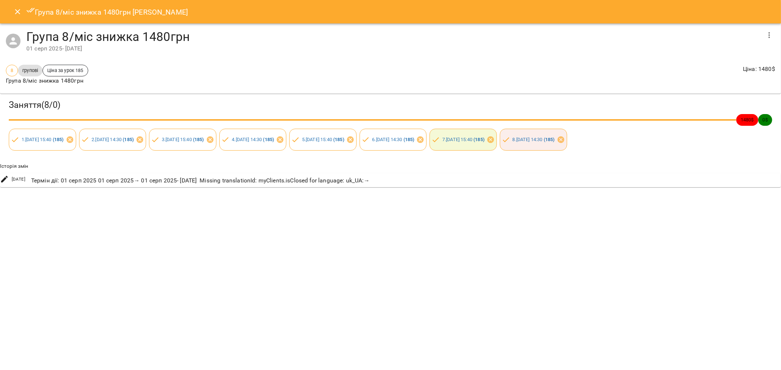
click at [16, 12] on icon "Close" at bounding box center [17, 11] width 9 height 9
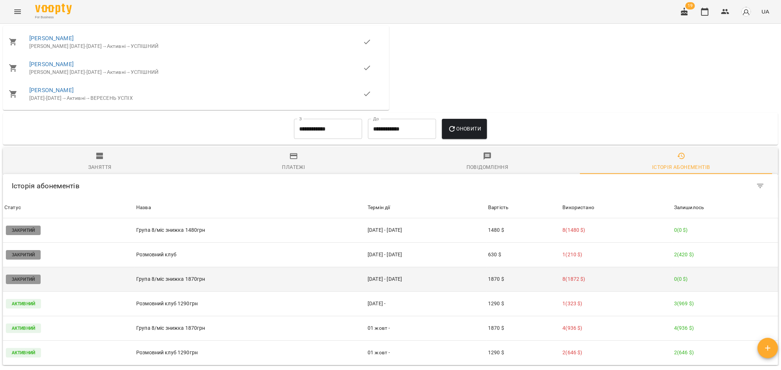
scroll to position [584, 0]
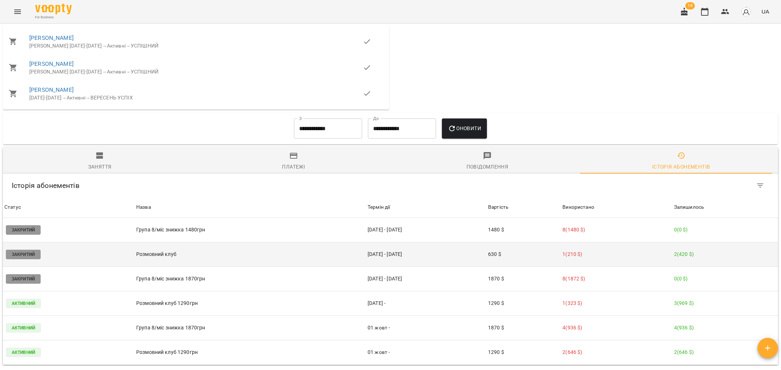
click at [389, 242] on td "[DATE] - [DATE]" at bounding box center [426, 254] width 120 height 25
click at [389, 236] on body "For Business 19 UA Мої клієнти / Баришнікова Діана Баришнікова Діана школяр Рек…" at bounding box center [390, 197] width 781 height 394
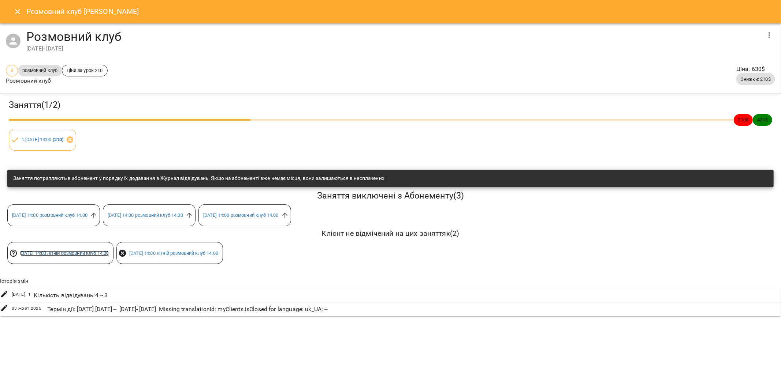
click at [60, 253] on link "сб 16 серп 2025 14:00 літній розмовний клуб 14.00" at bounding box center [64, 253] width 89 height 5
click at [60, 253] on div "Мої клієнти / Баришнікова Діана Баришнікова Діана школяр Рекомендація від друзі…" at bounding box center [390, 209] width 781 height 370
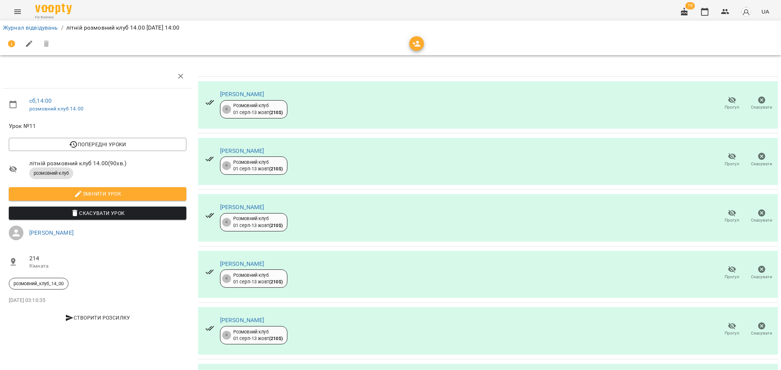
click at [420, 30] on ol "Журнал відвідувань / літній розмовний клуб 14.00 сб, 16 серп 2025 14:00" at bounding box center [390, 27] width 775 height 9
click at [414, 37] on button "button" at bounding box center [416, 43] width 15 height 15
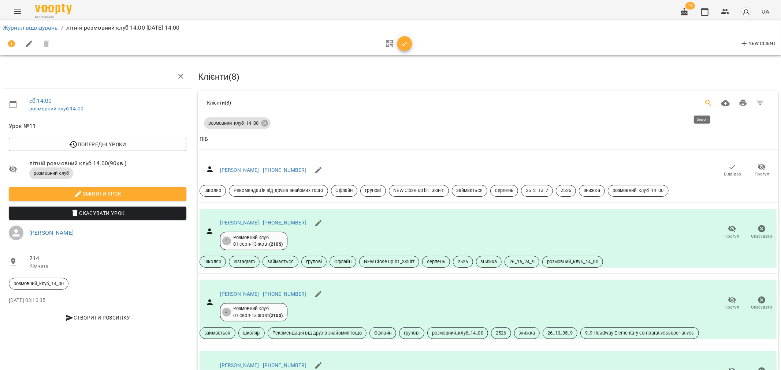
click at [705, 100] on icon "Search" at bounding box center [708, 103] width 9 height 9
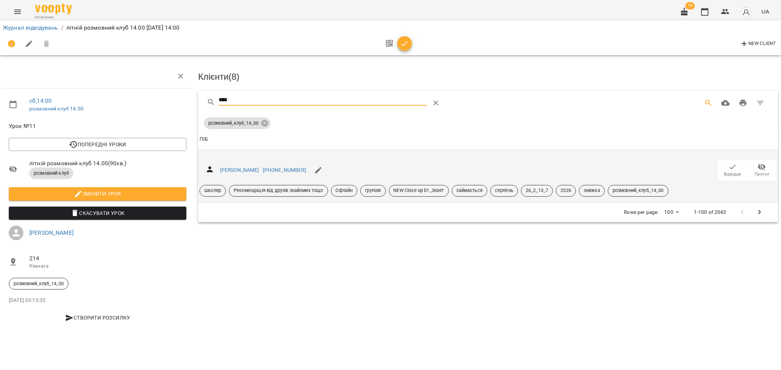
type input "****"
click at [730, 169] on icon "button" at bounding box center [732, 167] width 9 height 9
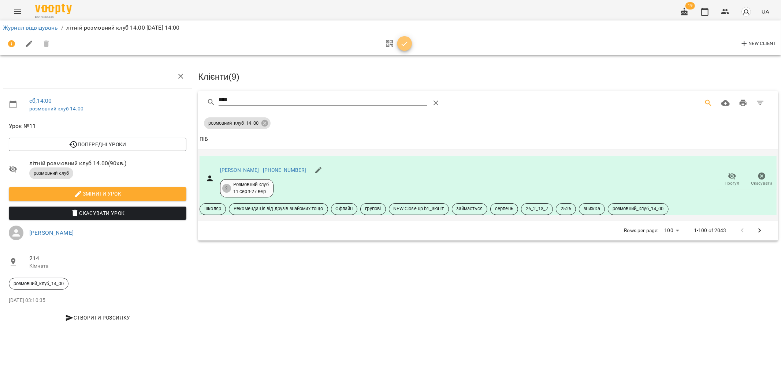
click at [404, 38] on button "button" at bounding box center [404, 43] width 15 height 15
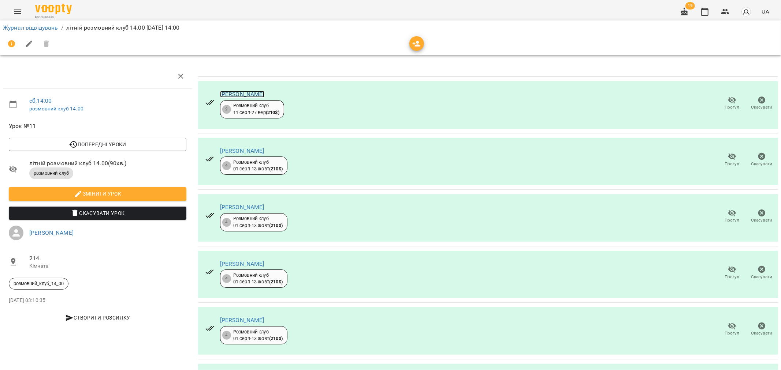
click at [253, 93] on link "[PERSON_NAME]" at bounding box center [242, 94] width 44 height 7
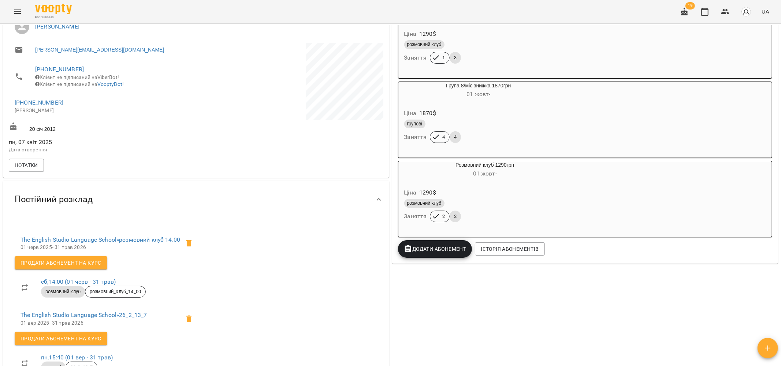
scroll to position [203, 0]
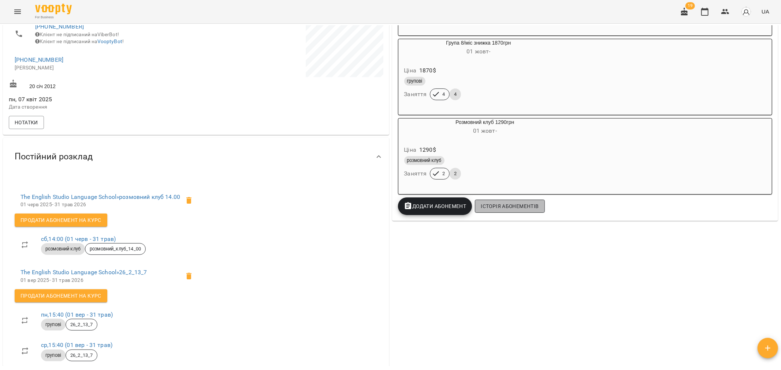
click at [509, 209] on span "Історія абонементів" at bounding box center [510, 206] width 58 height 9
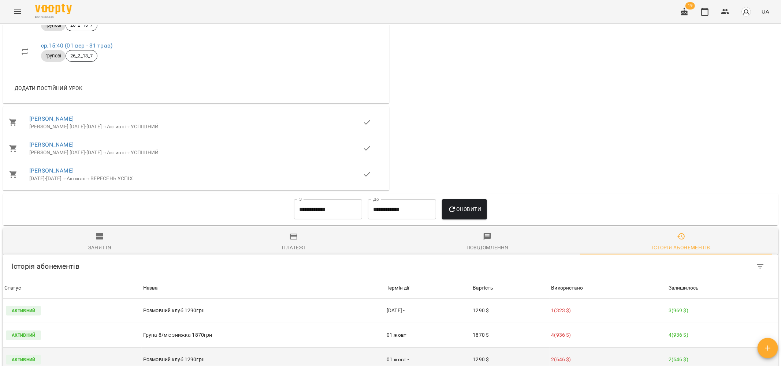
scroll to position [603, 0]
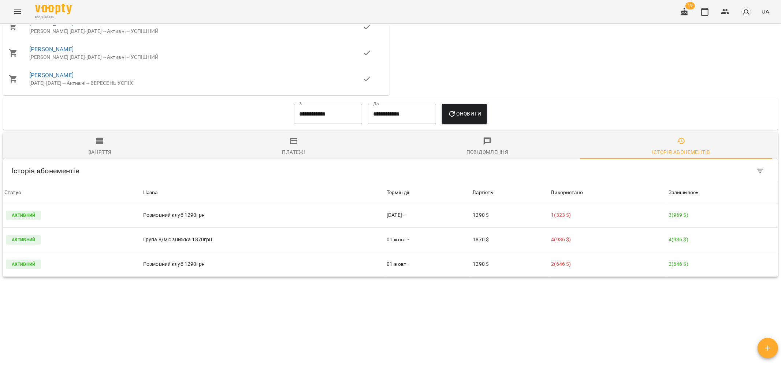
click at [331, 104] on input "**********" at bounding box center [328, 114] width 68 height 20
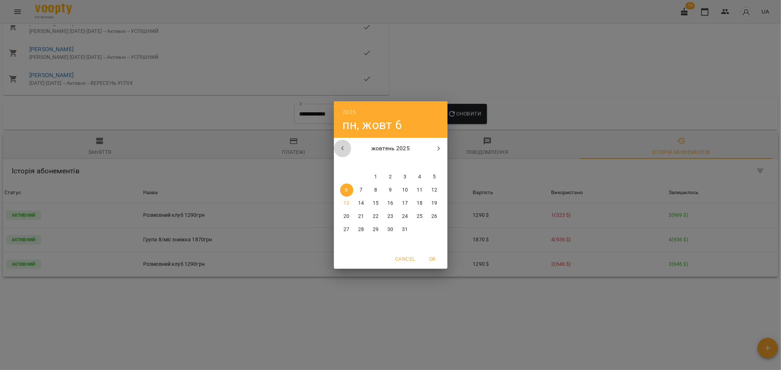
click at [343, 148] on icon "button" at bounding box center [342, 148] width 9 height 9
click at [345, 140] on button "button" at bounding box center [343, 149] width 18 height 18
click at [409, 176] on span "1" at bounding box center [405, 177] width 13 height 7
type input "**********"
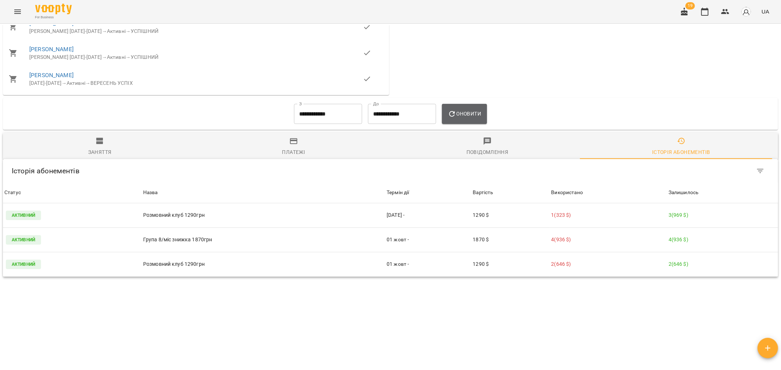
click at [467, 109] on span "Оновити" at bounding box center [464, 113] width 33 height 9
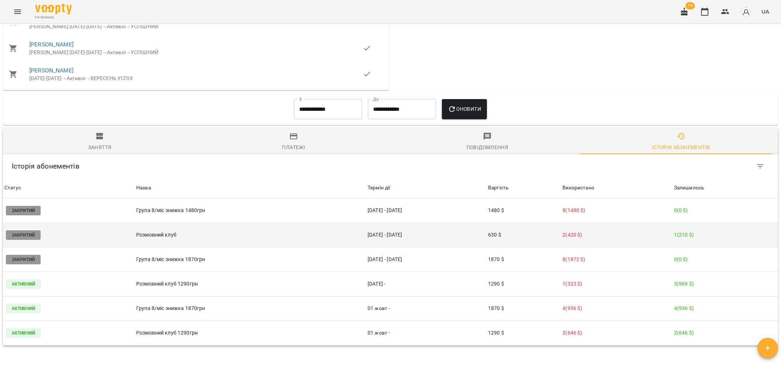
click at [167, 231] on p "Розмовний клуб" at bounding box center [250, 235] width 228 height 8
click at [168, 231] on p "Розмовний клуб" at bounding box center [250, 235] width 228 height 8
